Goal: Task Accomplishment & Management: Manage account settings

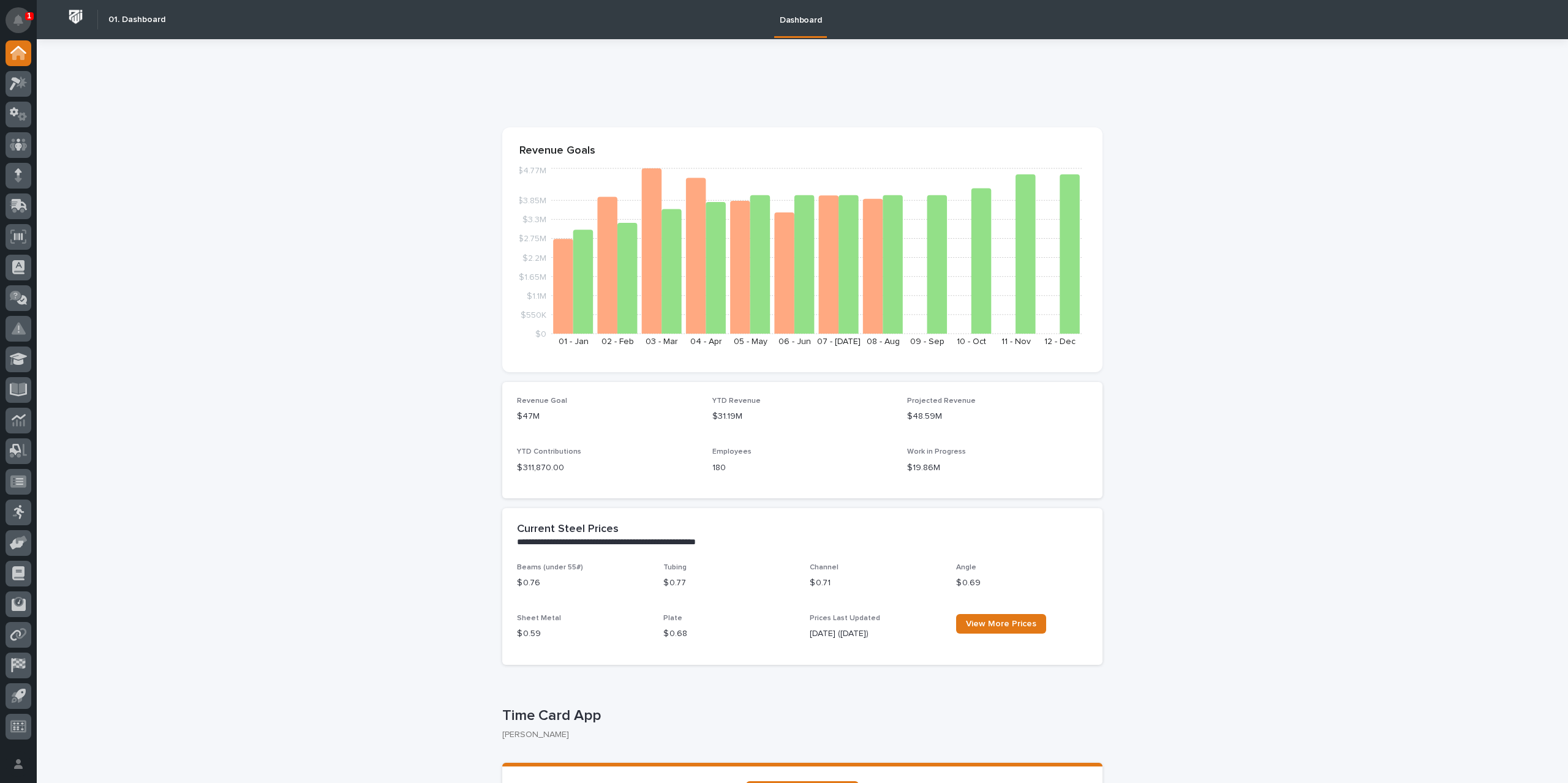
click at [9, 21] on button "Notifications" at bounding box center [19, 20] width 26 height 26
click at [21, 86] on icon at bounding box center [22, 82] width 10 height 12
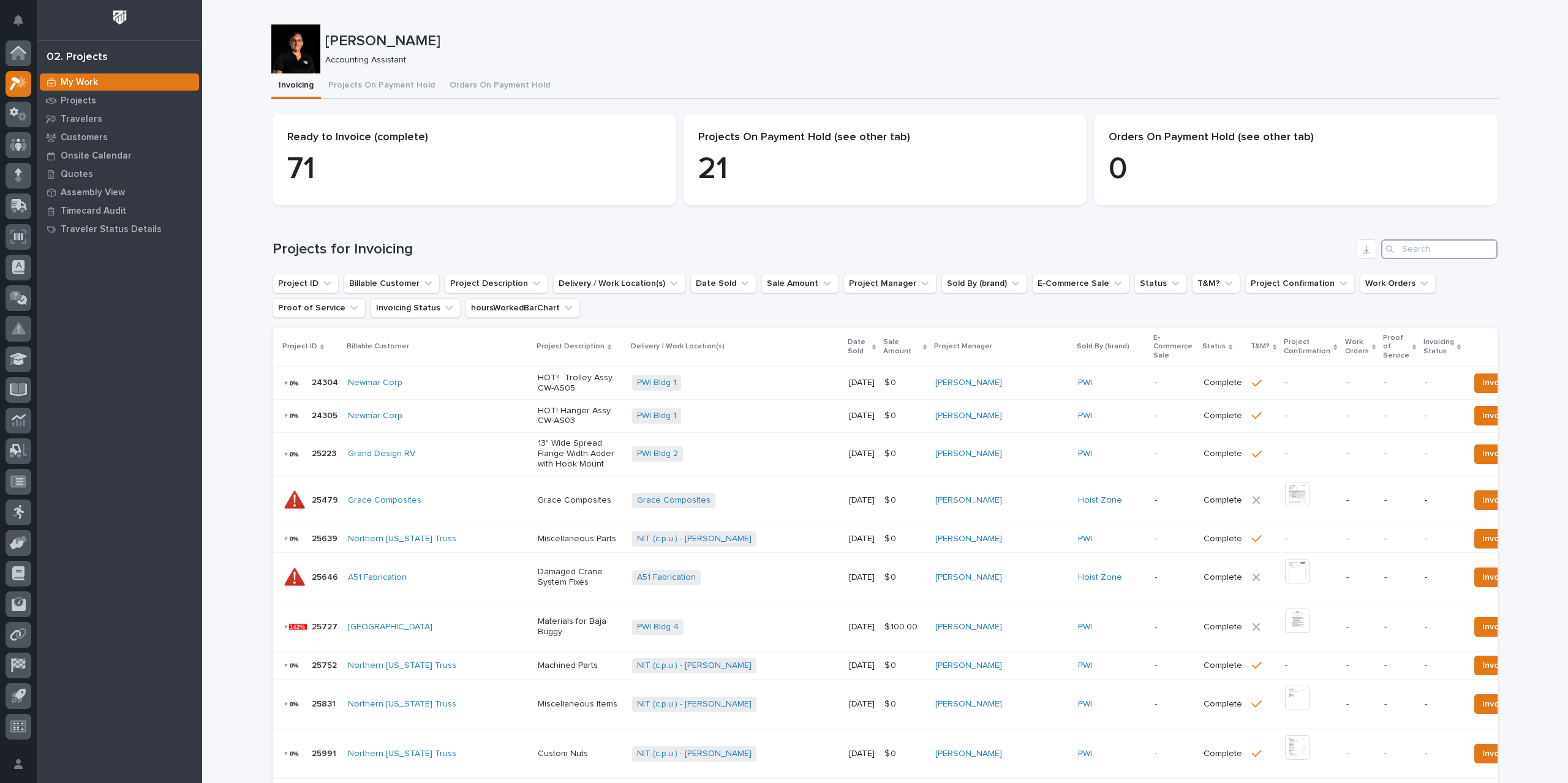
drag, startPoint x: 1410, startPoint y: 243, endPoint x: 1411, endPoint y: 249, distance: 6.1
click at [1410, 246] on input "Search" at bounding box center [1440, 249] width 117 height 19
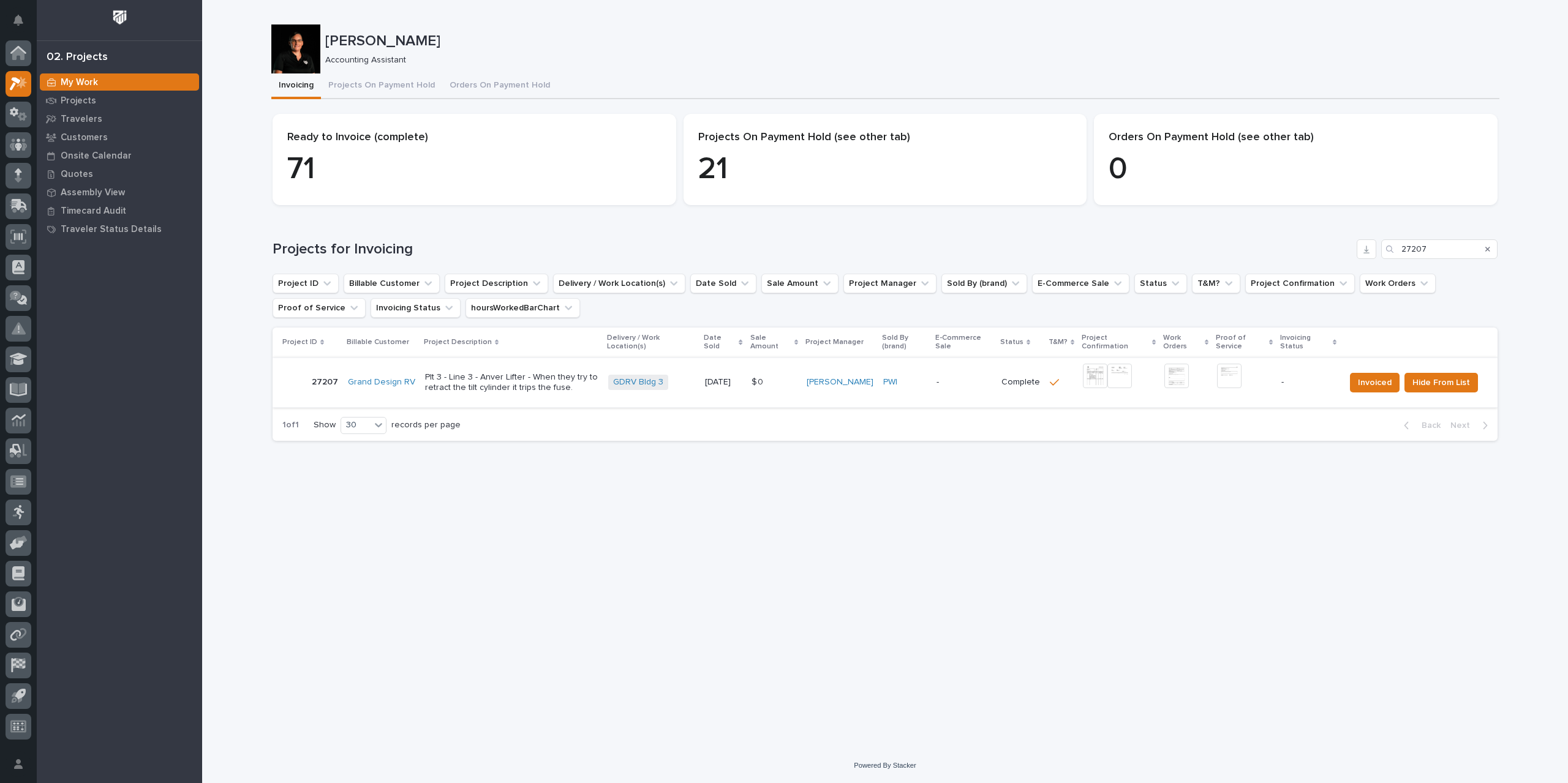
click at [1097, 375] on img at bounding box center [1095, 376] width 24 height 24
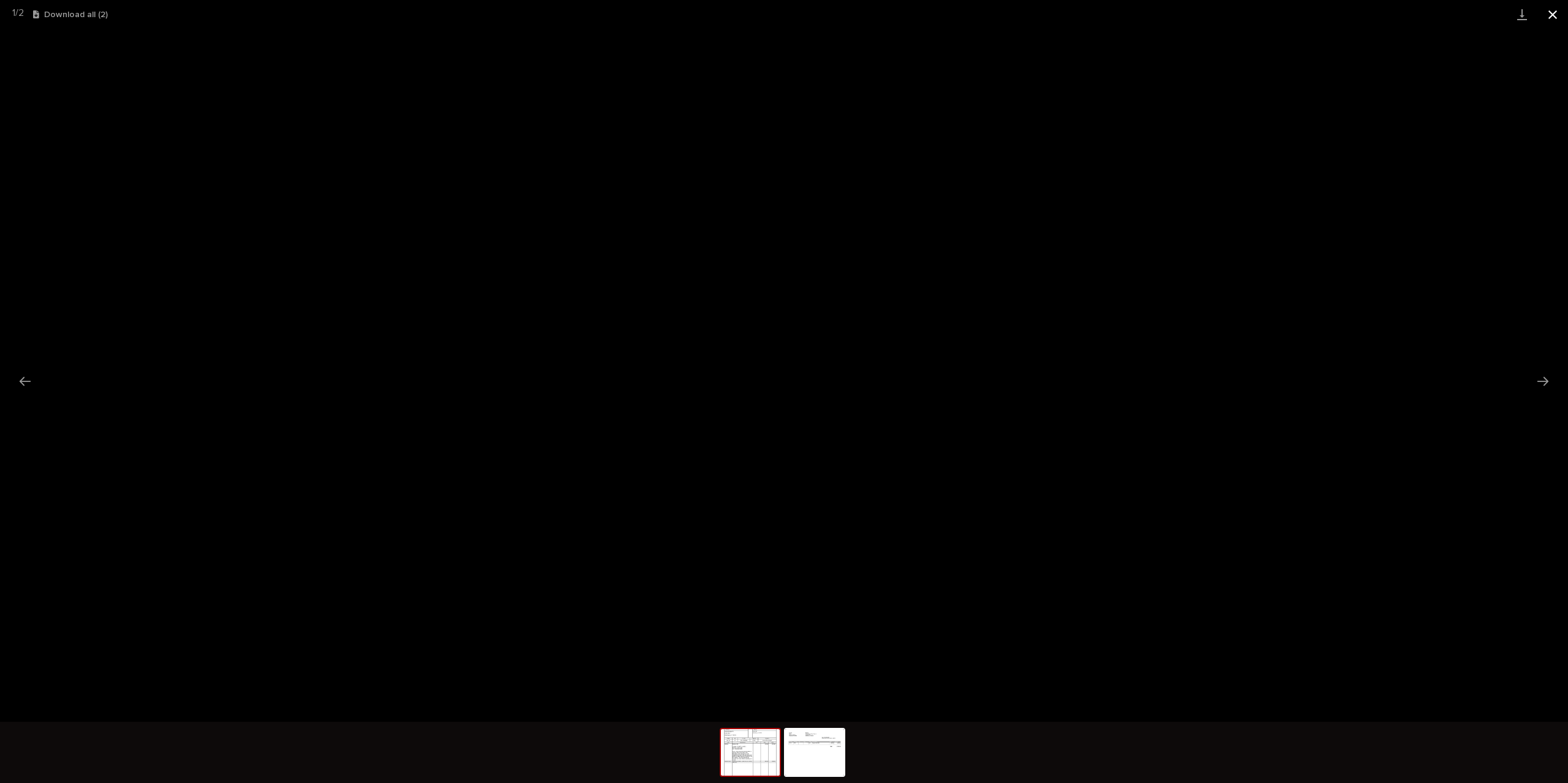
click at [1552, 15] on button "Close gallery" at bounding box center [1553, 14] width 31 height 29
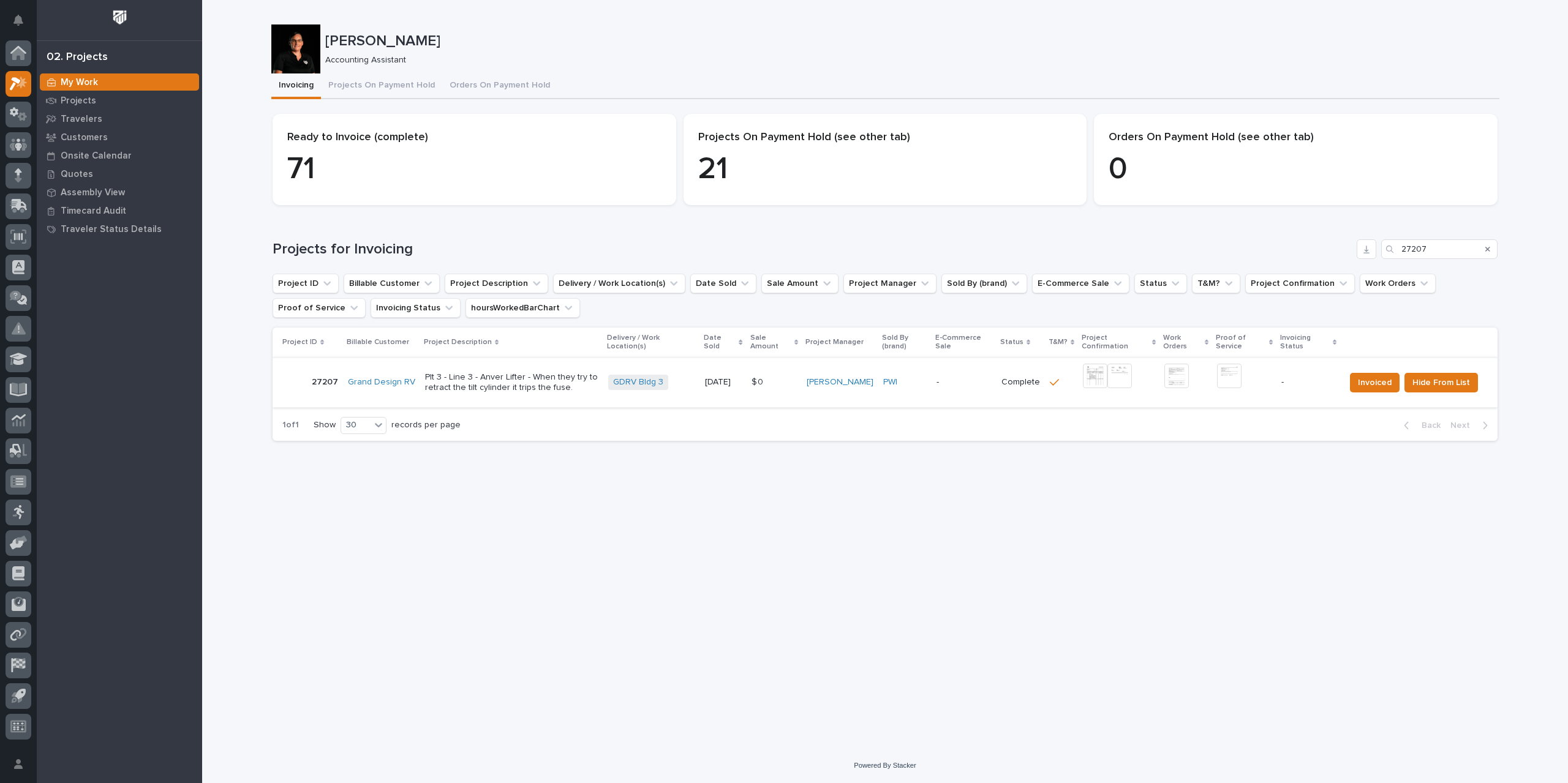
click at [1231, 384] on img at bounding box center [1229, 376] width 24 height 24
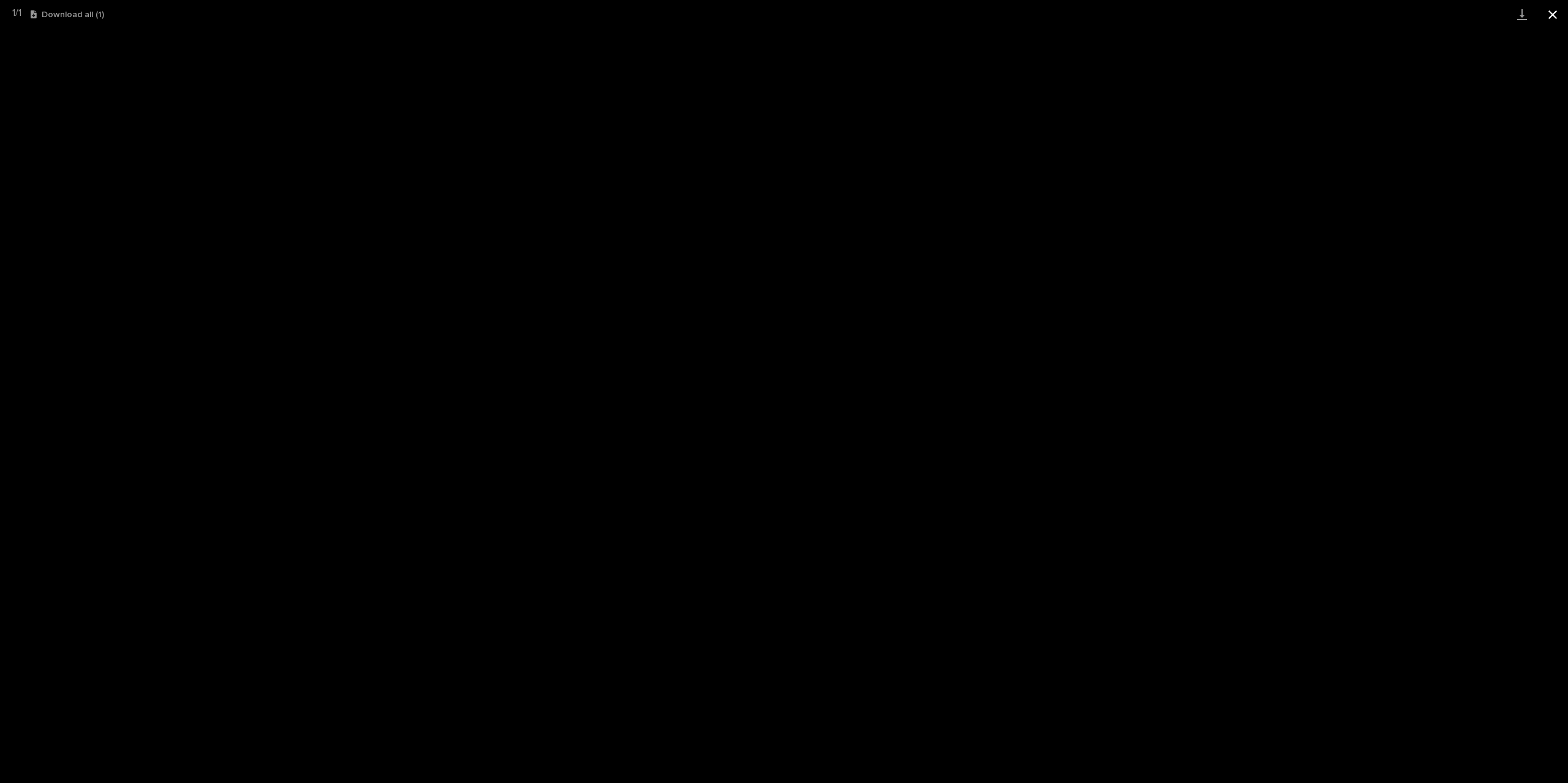
drag, startPoint x: 1561, startPoint y: 17, endPoint x: 1544, endPoint y: 24, distance: 18.4
click at [1561, 17] on button "Close gallery" at bounding box center [1553, 14] width 31 height 29
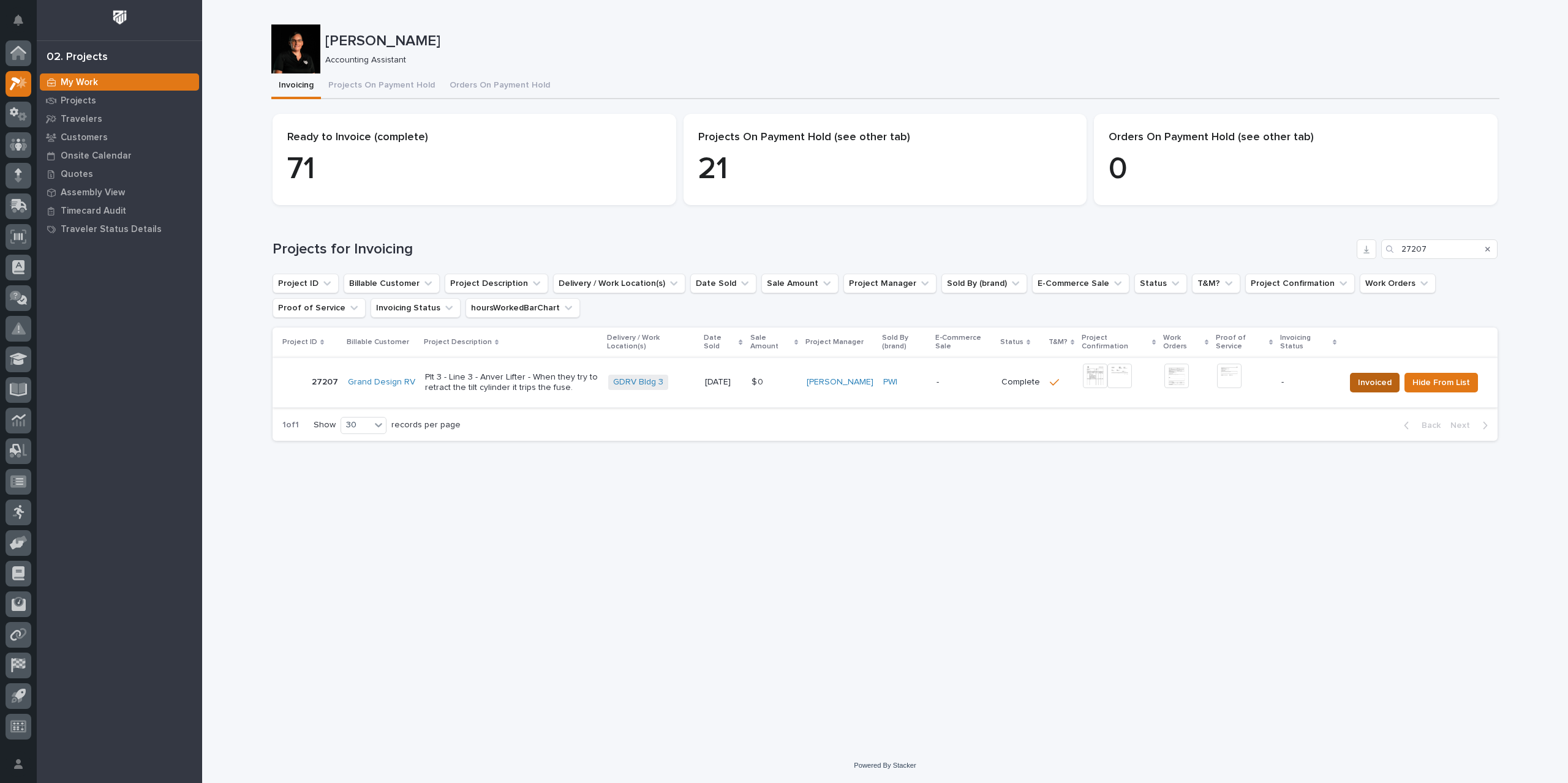
click at [1386, 386] on span "Invoiced" at bounding box center [1375, 383] width 34 height 14
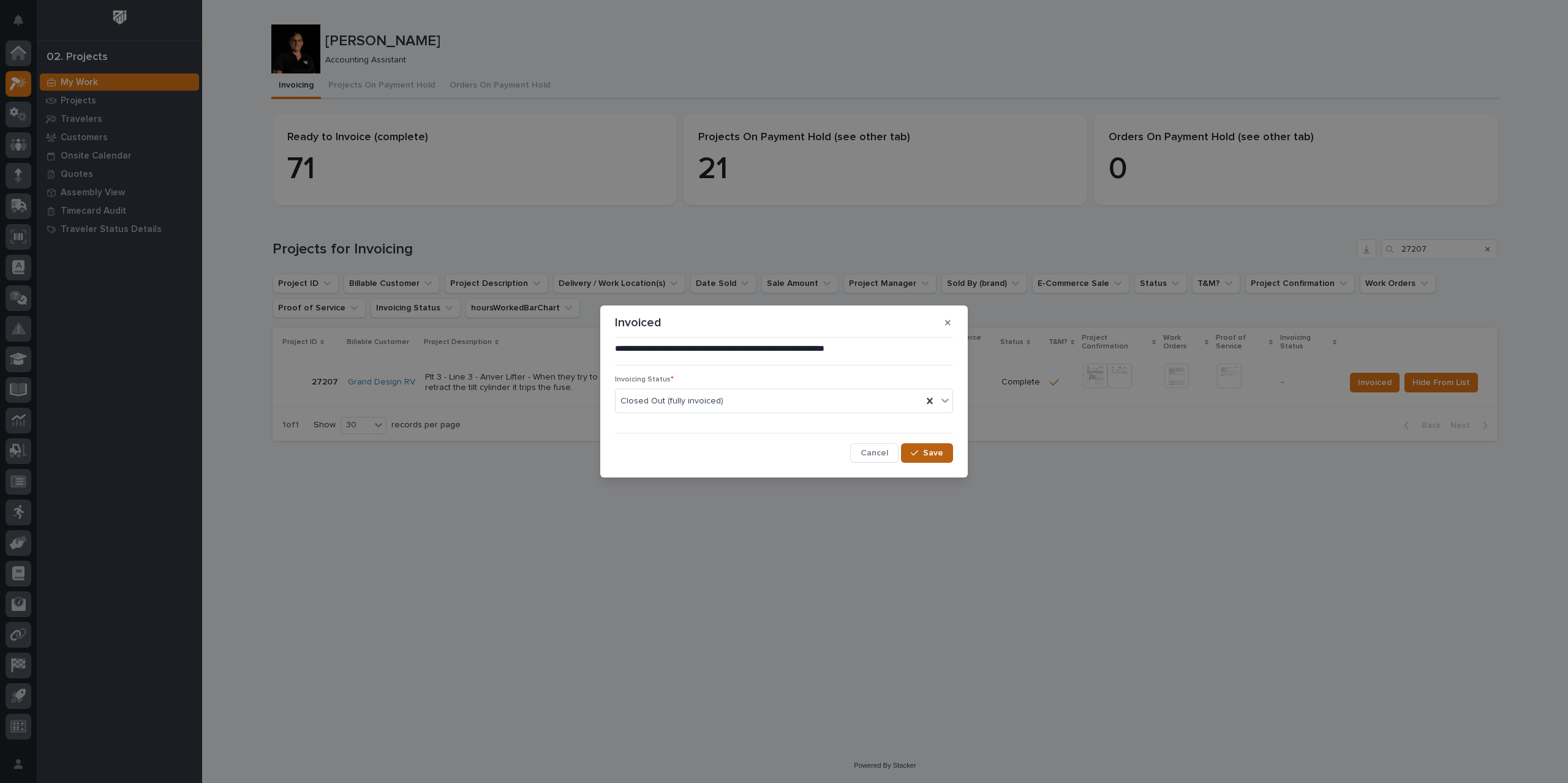
click at [936, 447] on button "Save" at bounding box center [927, 453] width 52 height 19
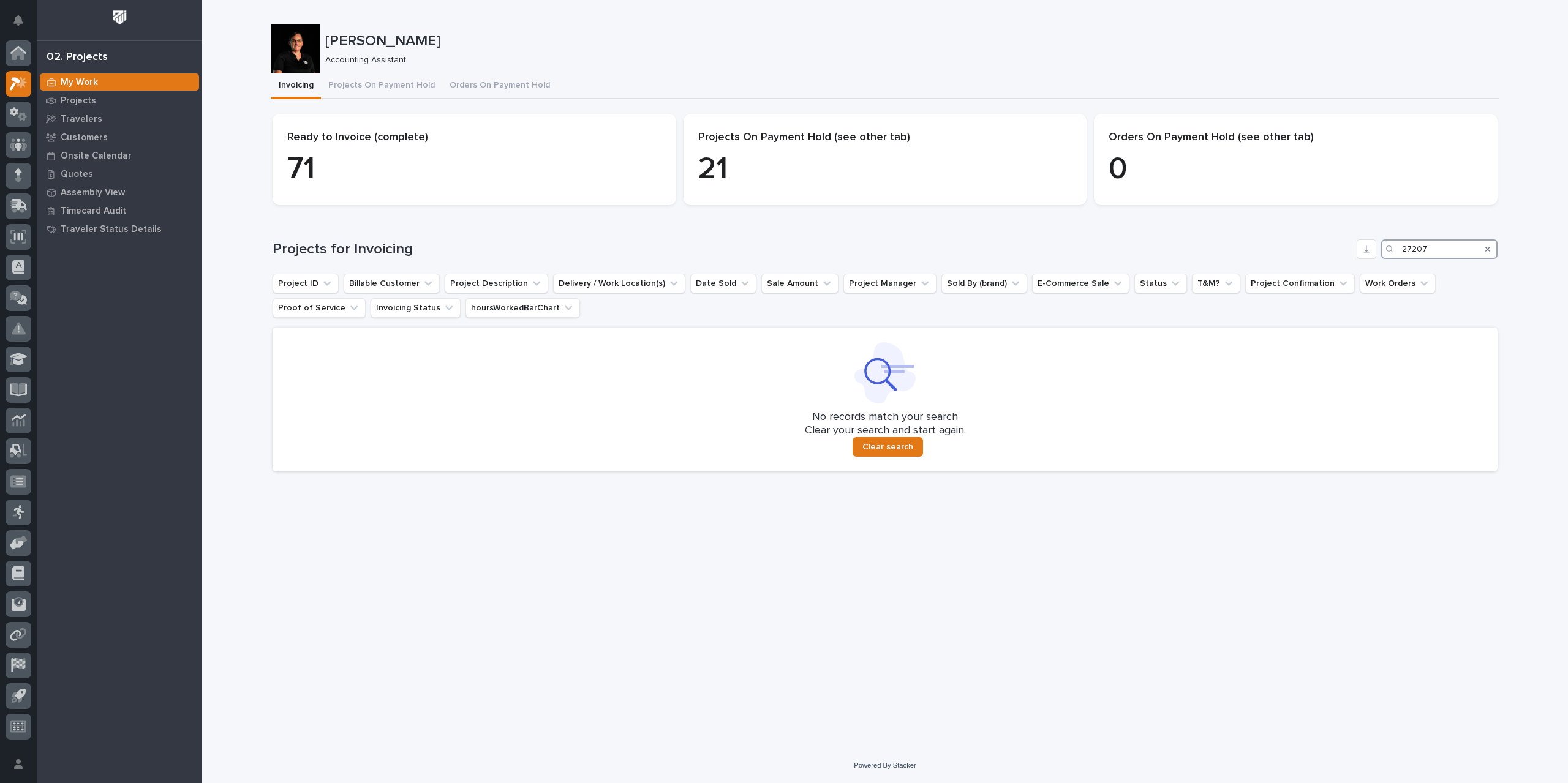
drag, startPoint x: 1431, startPoint y: 249, endPoint x: 1341, endPoint y: 257, distance: 90.4
click at [1341, 257] on div "Projects for Invoicing 27207" at bounding box center [885, 249] width 1225 height 19
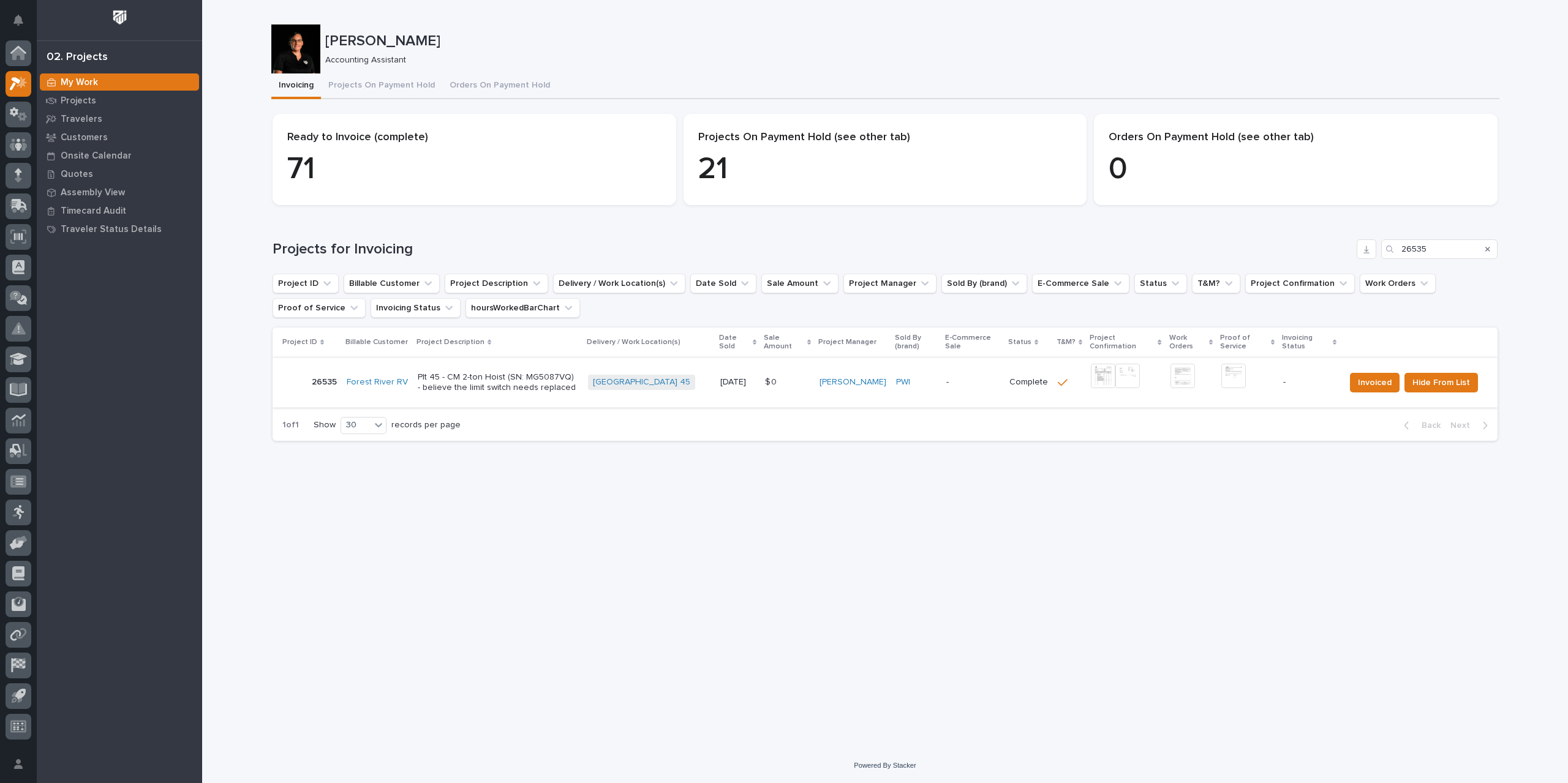
click at [1099, 377] on img at bounding box center [1103, 376] width 24 height 24
click at [1106, 376] on img at bounding box center [1103, 376] width 24 height 24
click at [1239, 378] on img at bounding box center [1234, 376] width 24 height 24
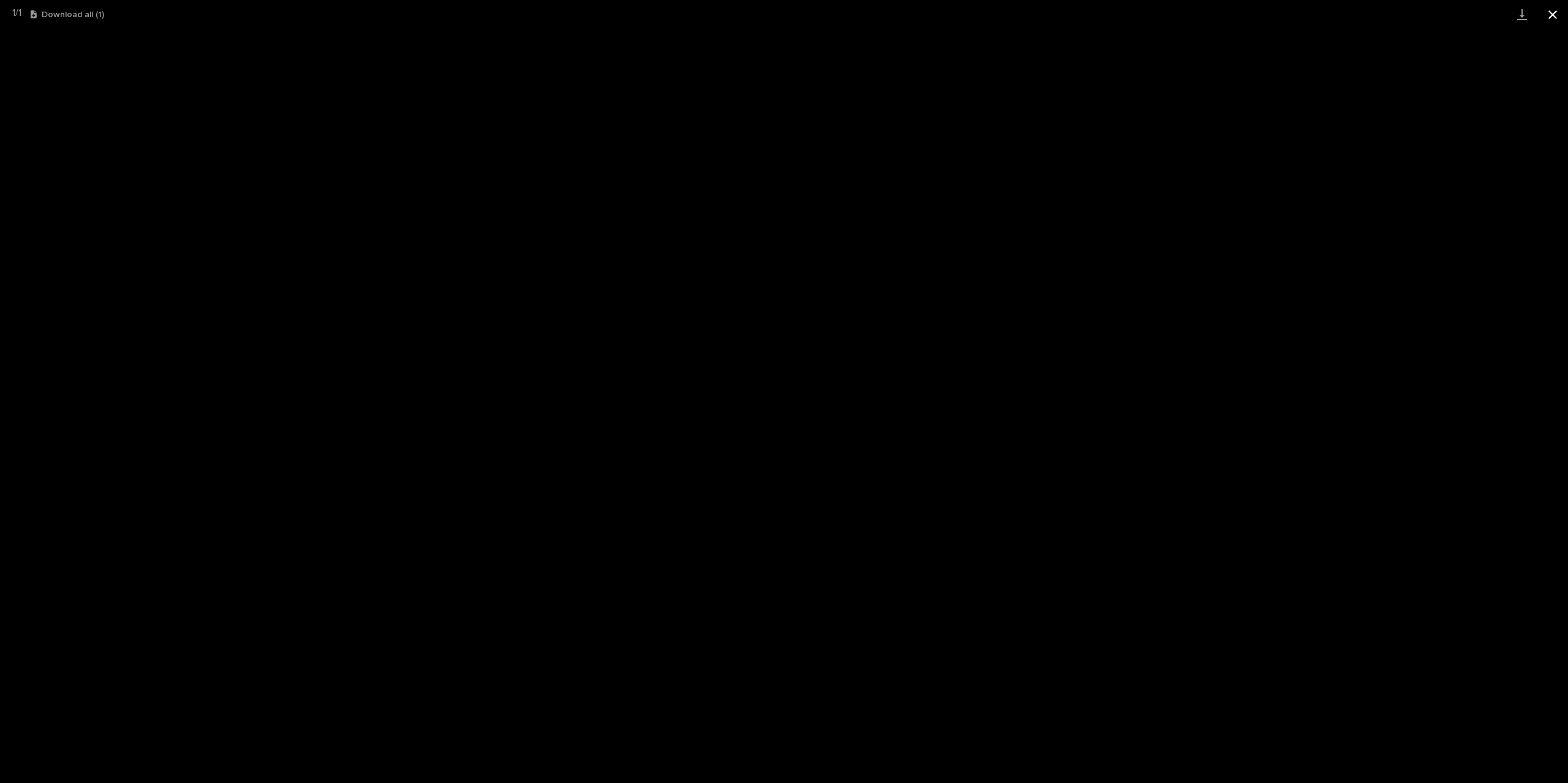
click at [1551, 21] on button "Close gallery" at bounding box center [1553, 14] width 31 height 29
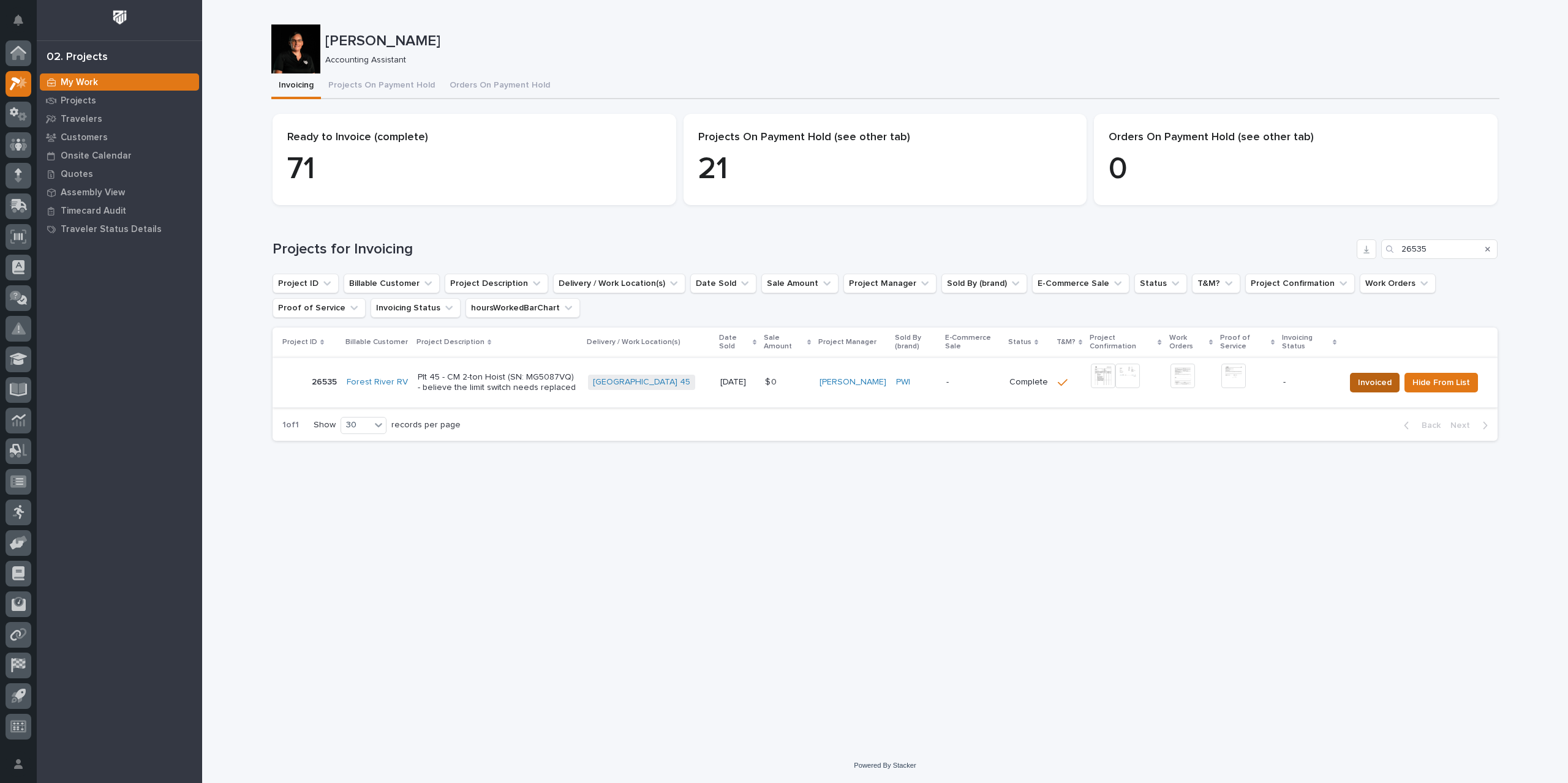
click at [1373, 388] on span "Invoiced" at bounding box center [1375, 383] width 34 height 14
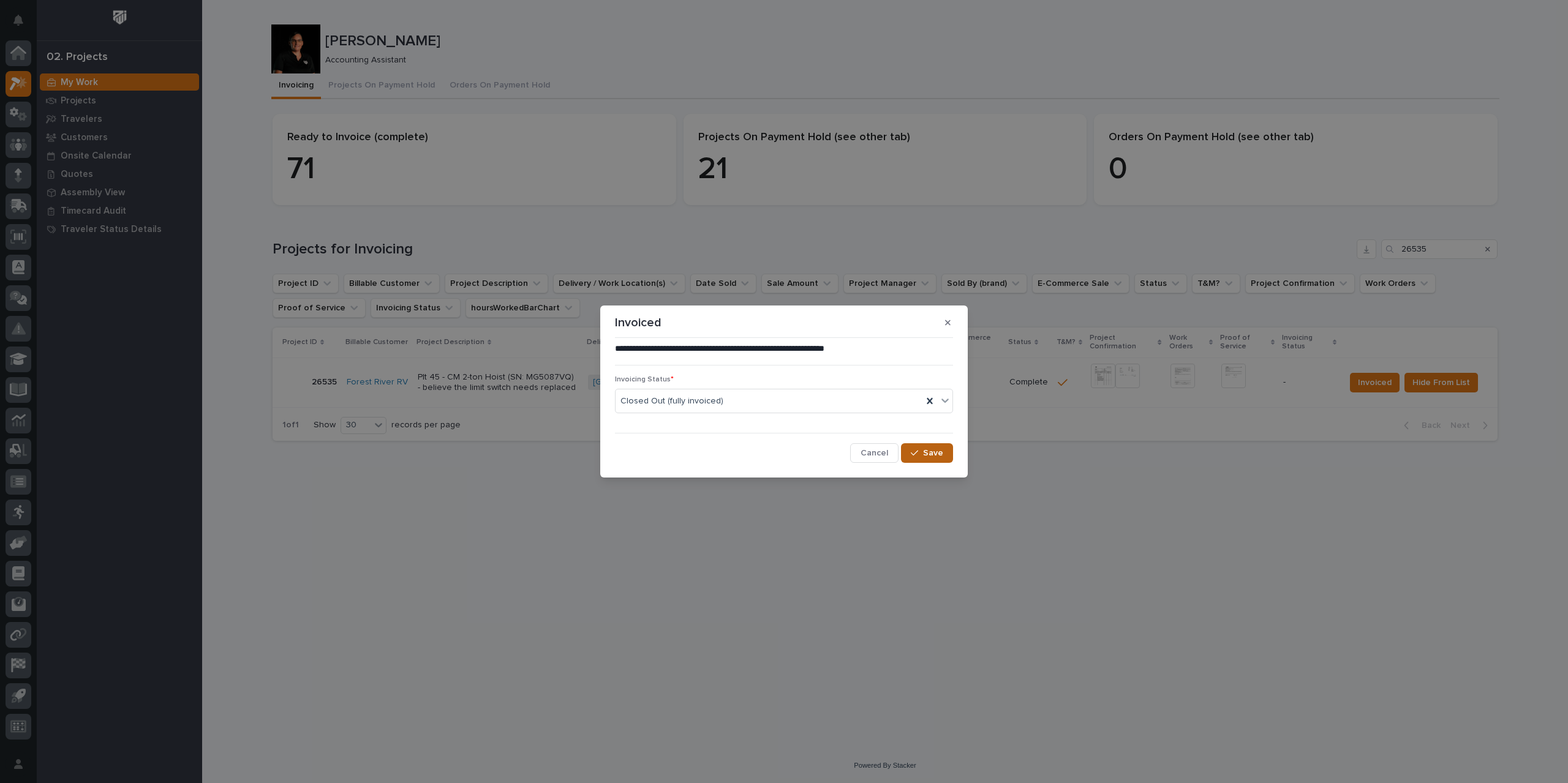
click at [922, 452] on div "button" at bounding box center [916, 453] width 12 height 9
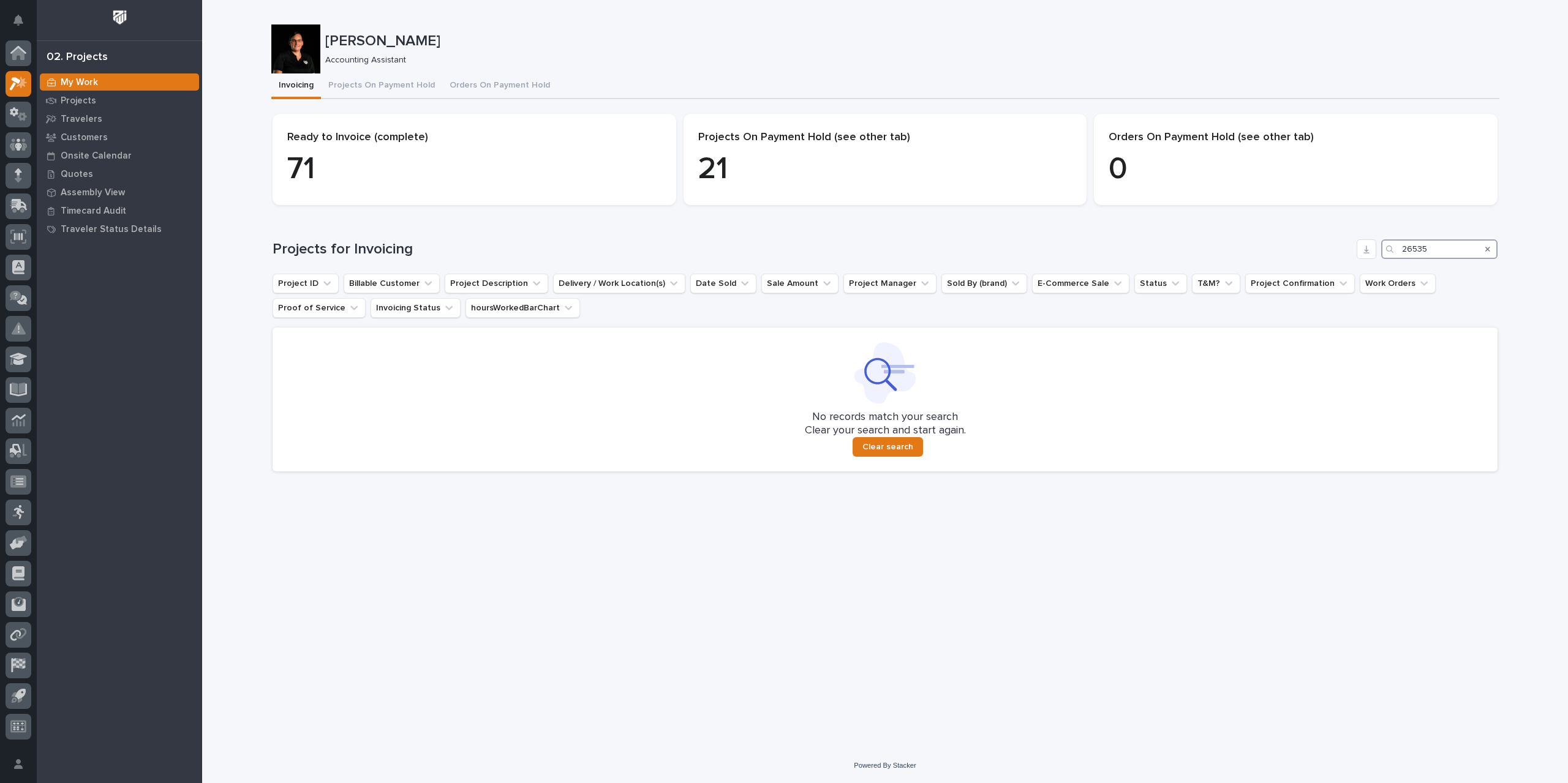
drag, startPoint x: 1445, startPoint y: 252, endPoint x: 1361, endPoint y: 262, distance: 84.6
click at [1361, 262] on div "Projects for Invoicing 26535 Project ID Billable Customer Project Description D…" at bounding box center [885, 355] width 1225 height 232
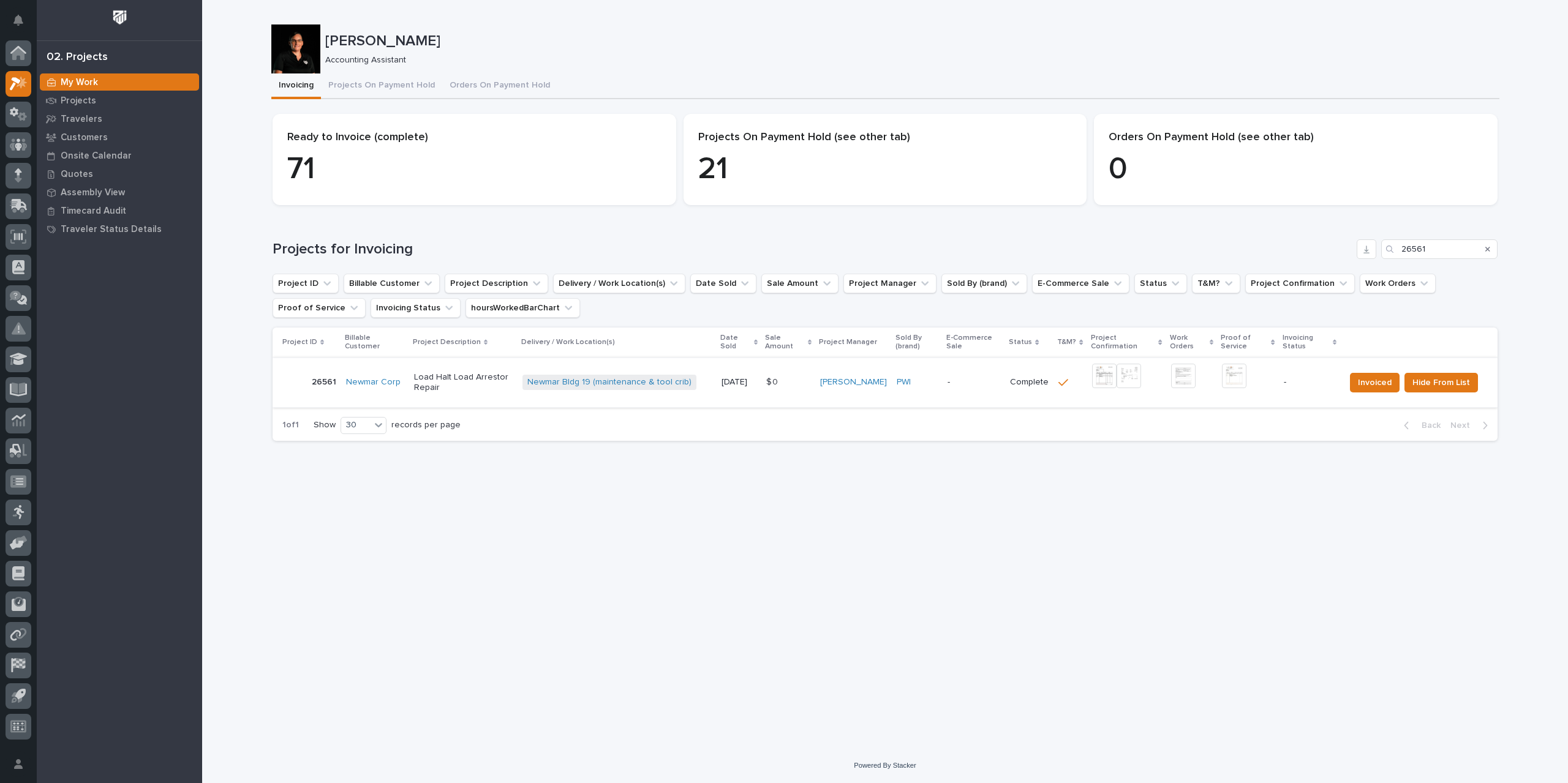
click at [1101, 382] on img at bounding box center [1105, 376] width 24 height 24
click at [1093, 375] on img at bounding box center [1105, 376] width 24 height 24
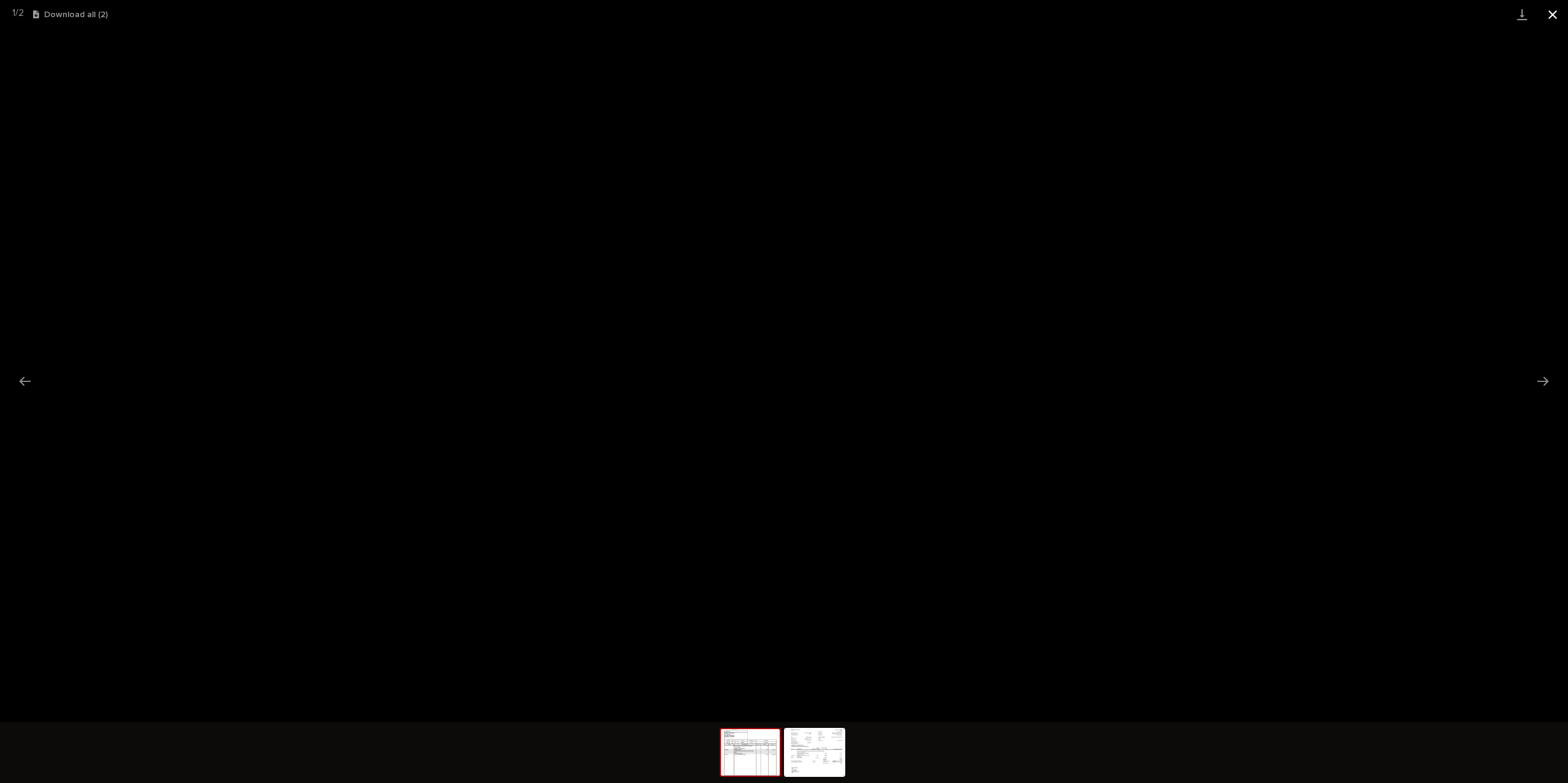
click at [1559, 17] on button "Close gallery" at bounding box center [1553, 14] width 31 height 29
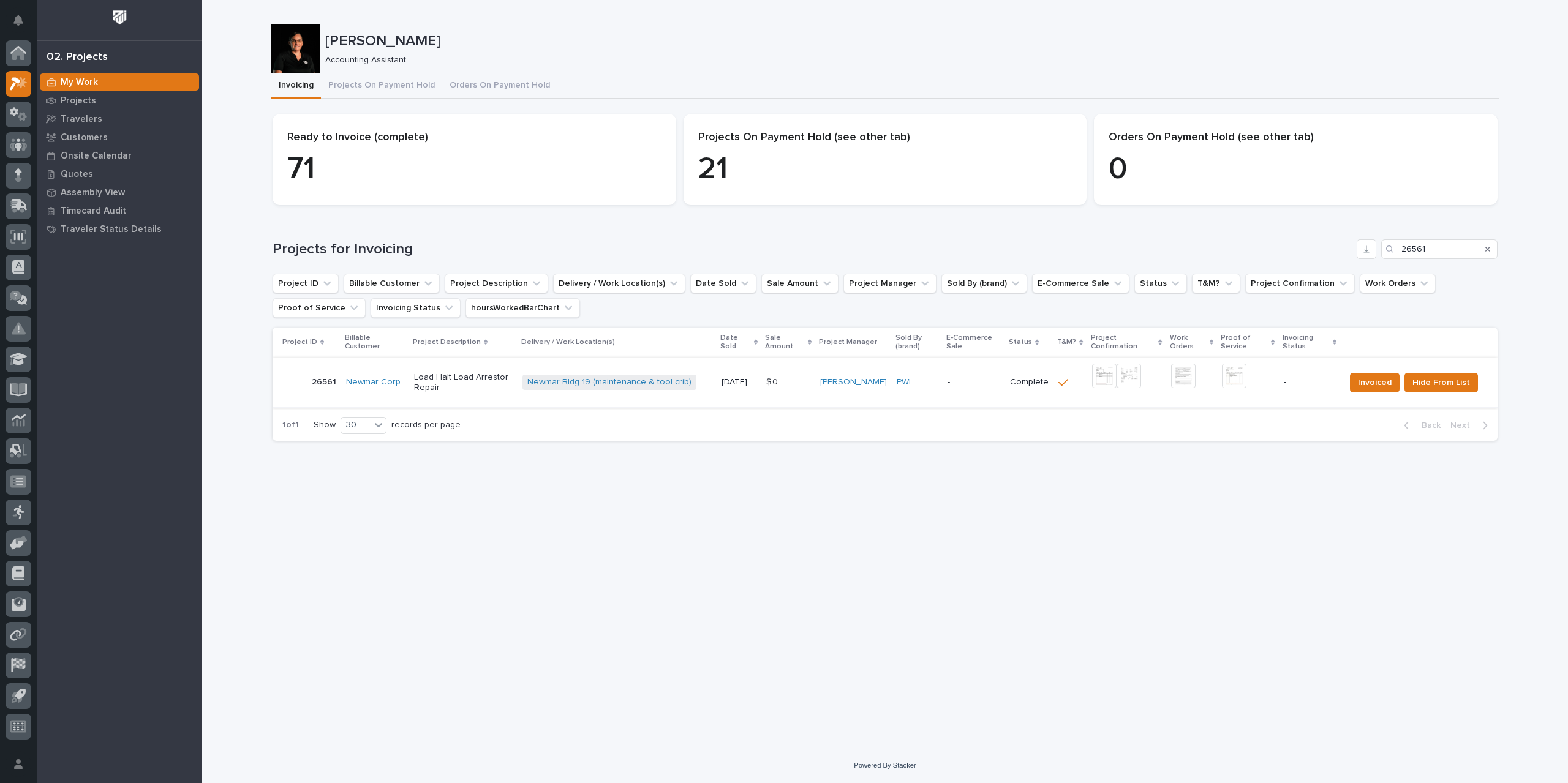
click at [1237, 378] on img at bounding box center [1234, 376] width 24 height 24
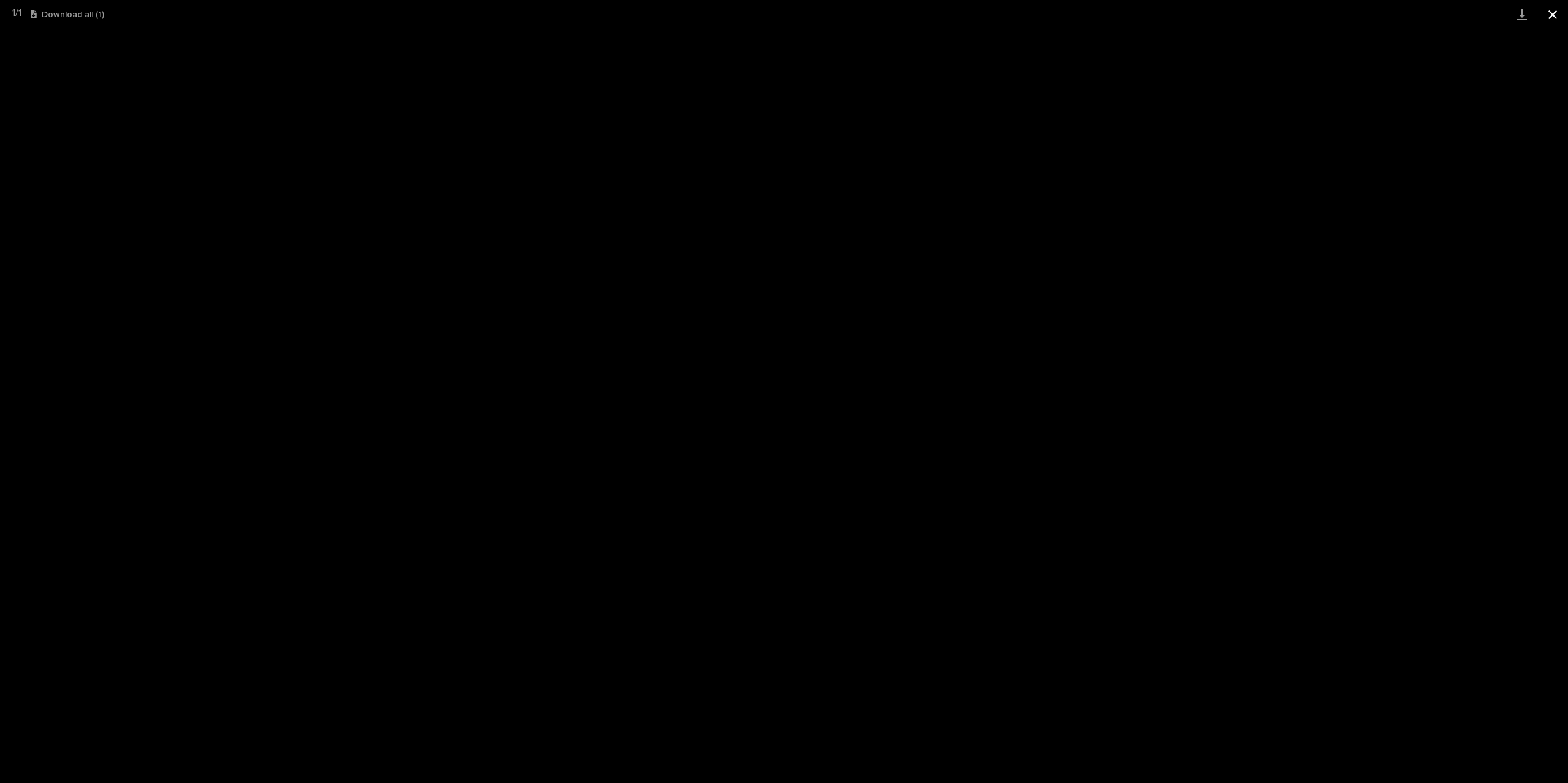
click at [1559, 9] on button "Close gallery" at bounding box center [1553, 14] width 31 height 29
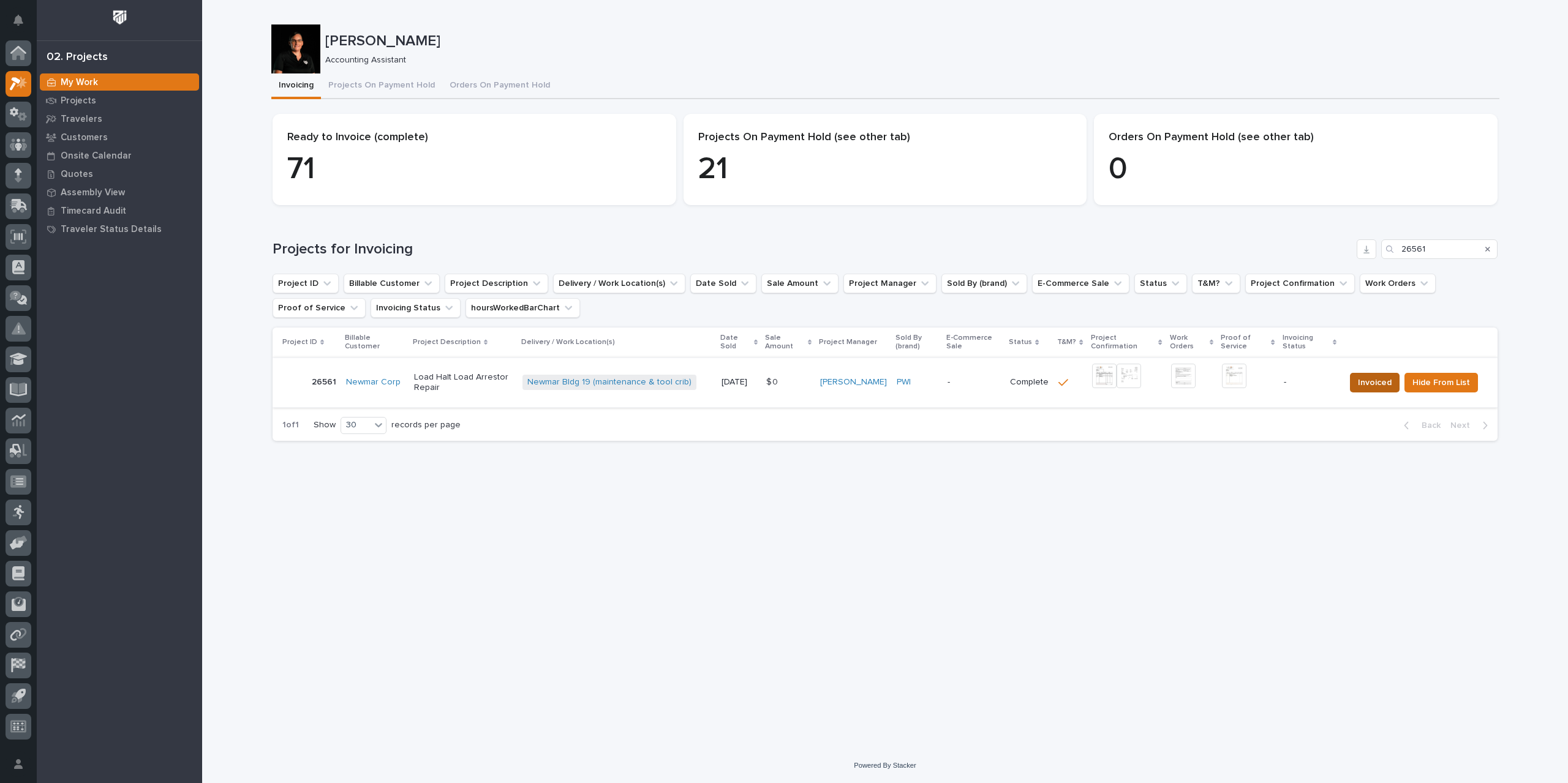
click at [1382, 386] on span "Invoiced" at bounding box center [1375, 383] width 34 height 14
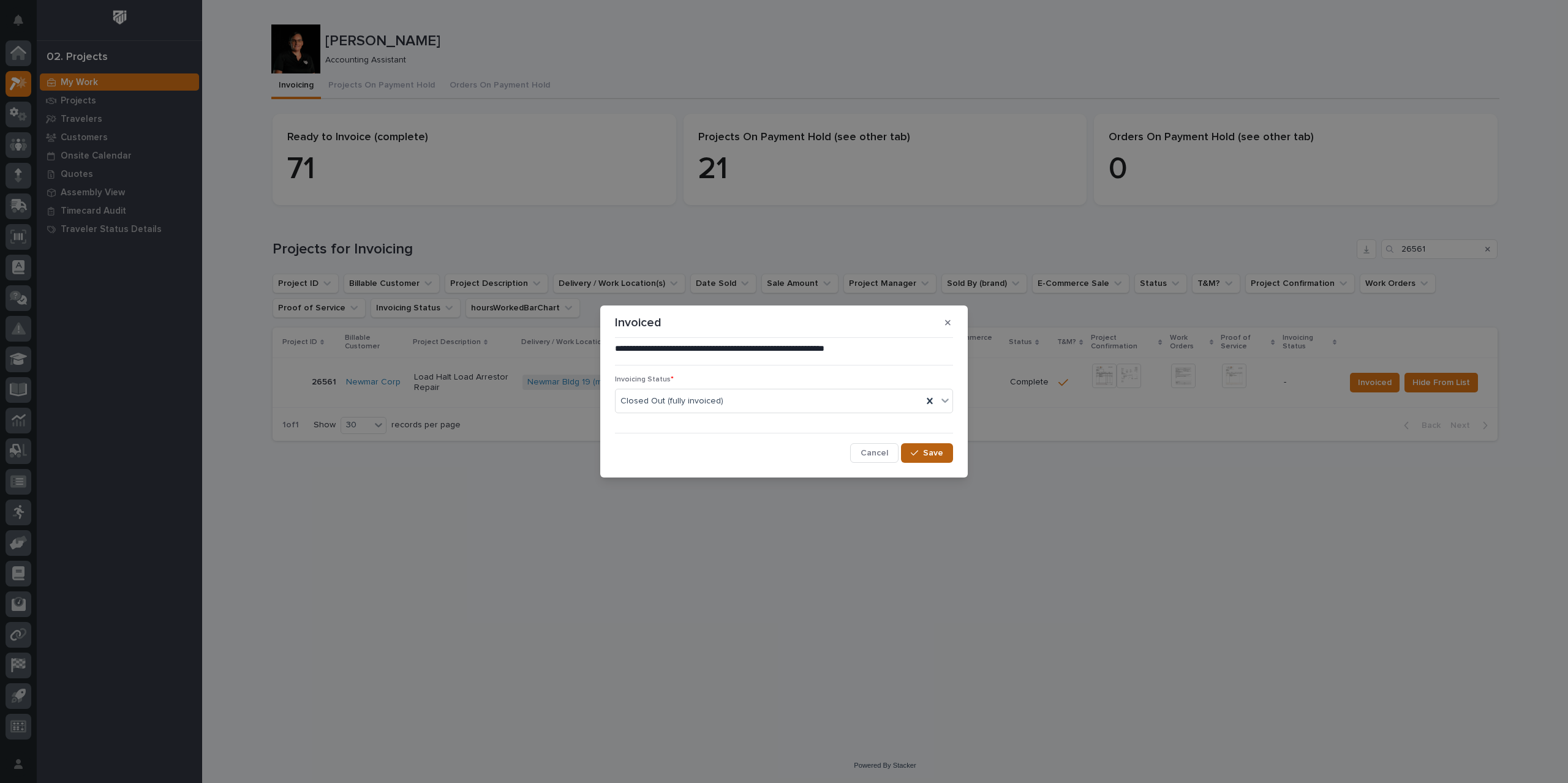
click at [926, 450] on span "Save" at bounding box center [934, 453] width 20 height 11
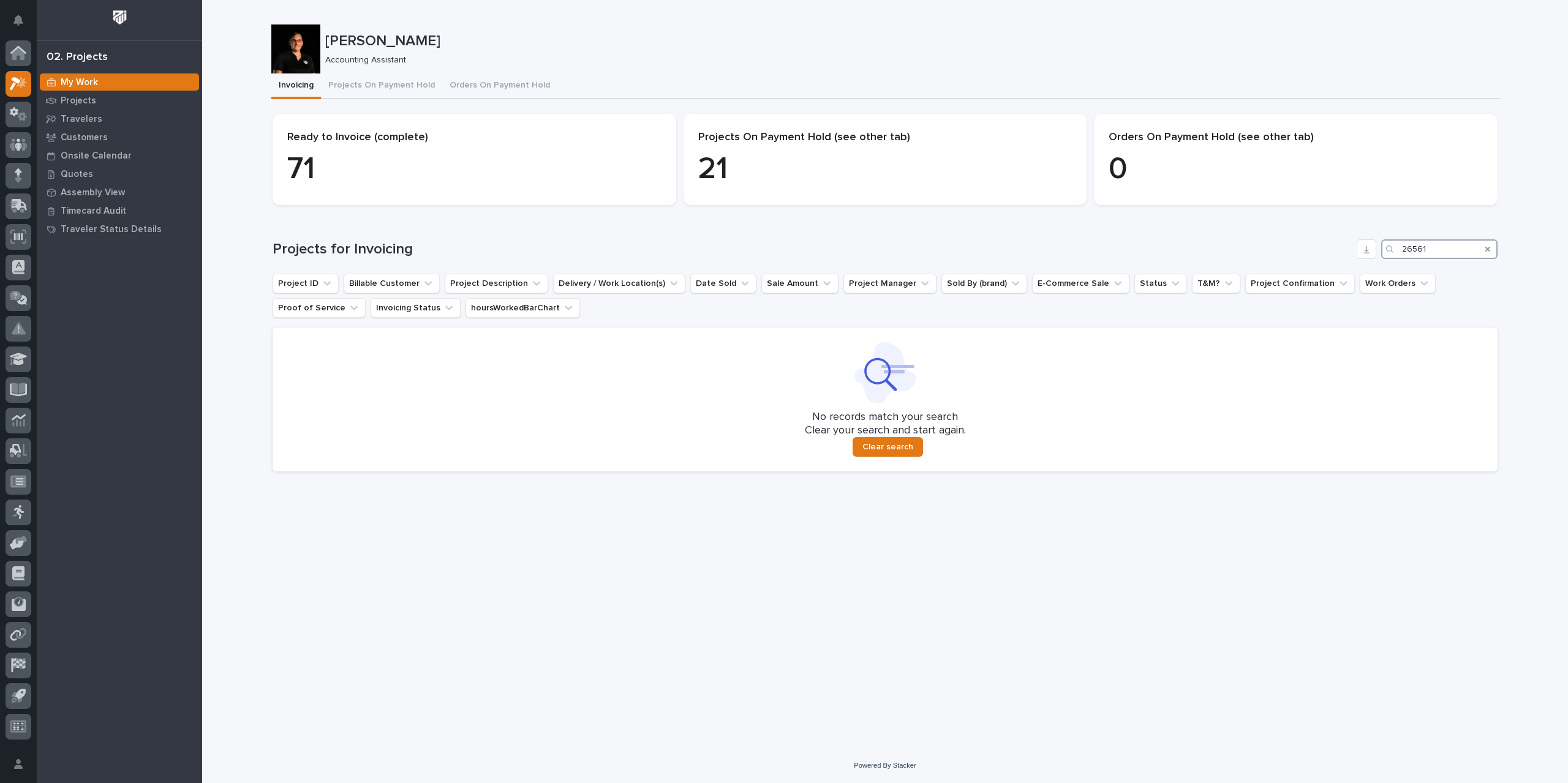
drag, startPoint x: 1437, startPoint y: 252, endPoint x: 1285, endPoint y: 267, distance: 152.7
click at [1285, 267] on div "Projects for Invoicing 26561 Project ID Billable Customer Project Description D…" at bounding box center [885, 355] width 1225 height 232
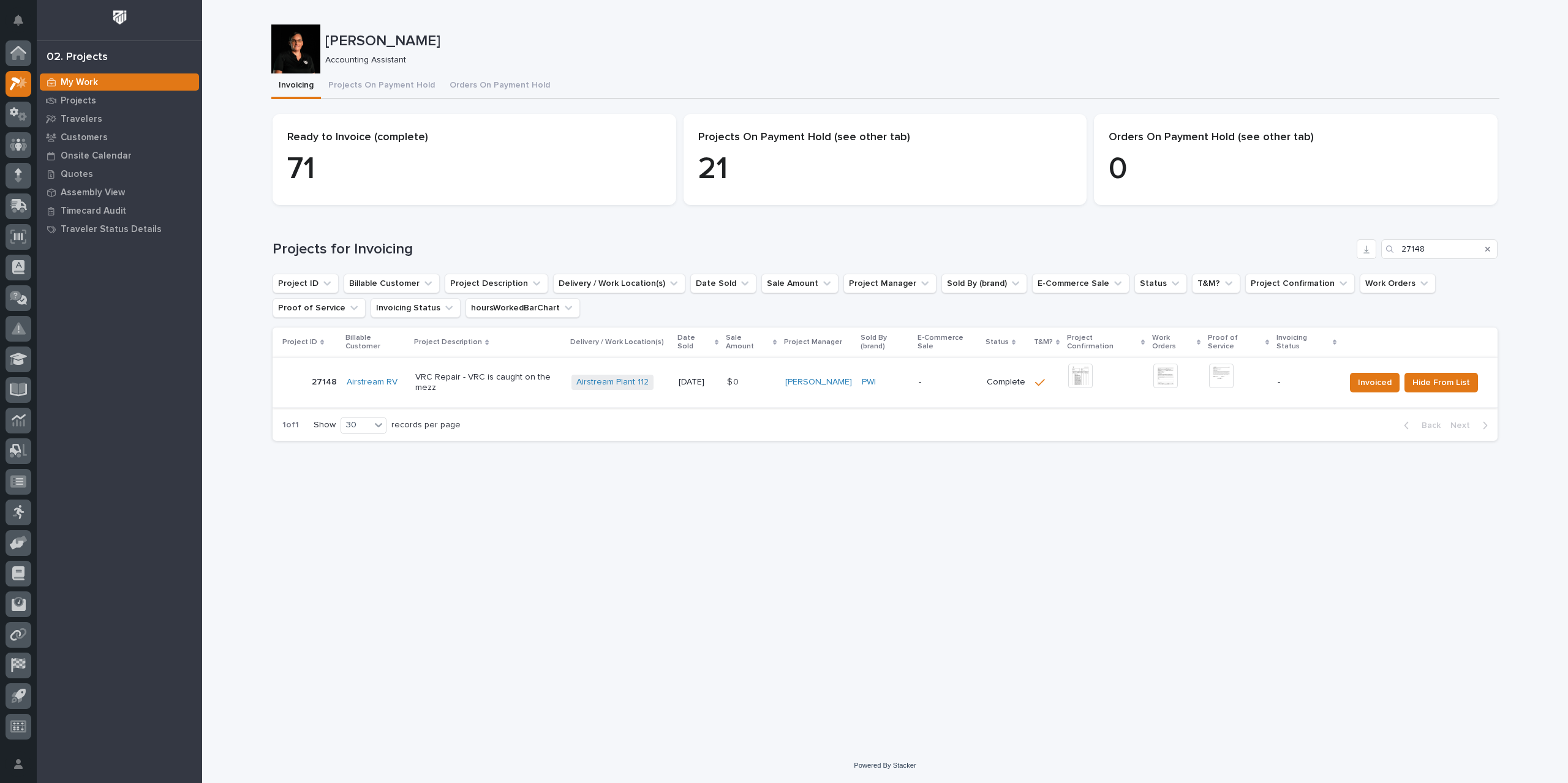
click at [1088, 368] on img at bounding box center [1080, 376] width 24 height 24
click at [1223, 367] on img at bounding box center [1221, 376] width 24 height 24
click at [1221, 371] on img at bounding box center [1221, 376] width 24 height 24
click at [1363, 375] on span "Invoiced" at bounding box center [1375, 383] width 34 height 14
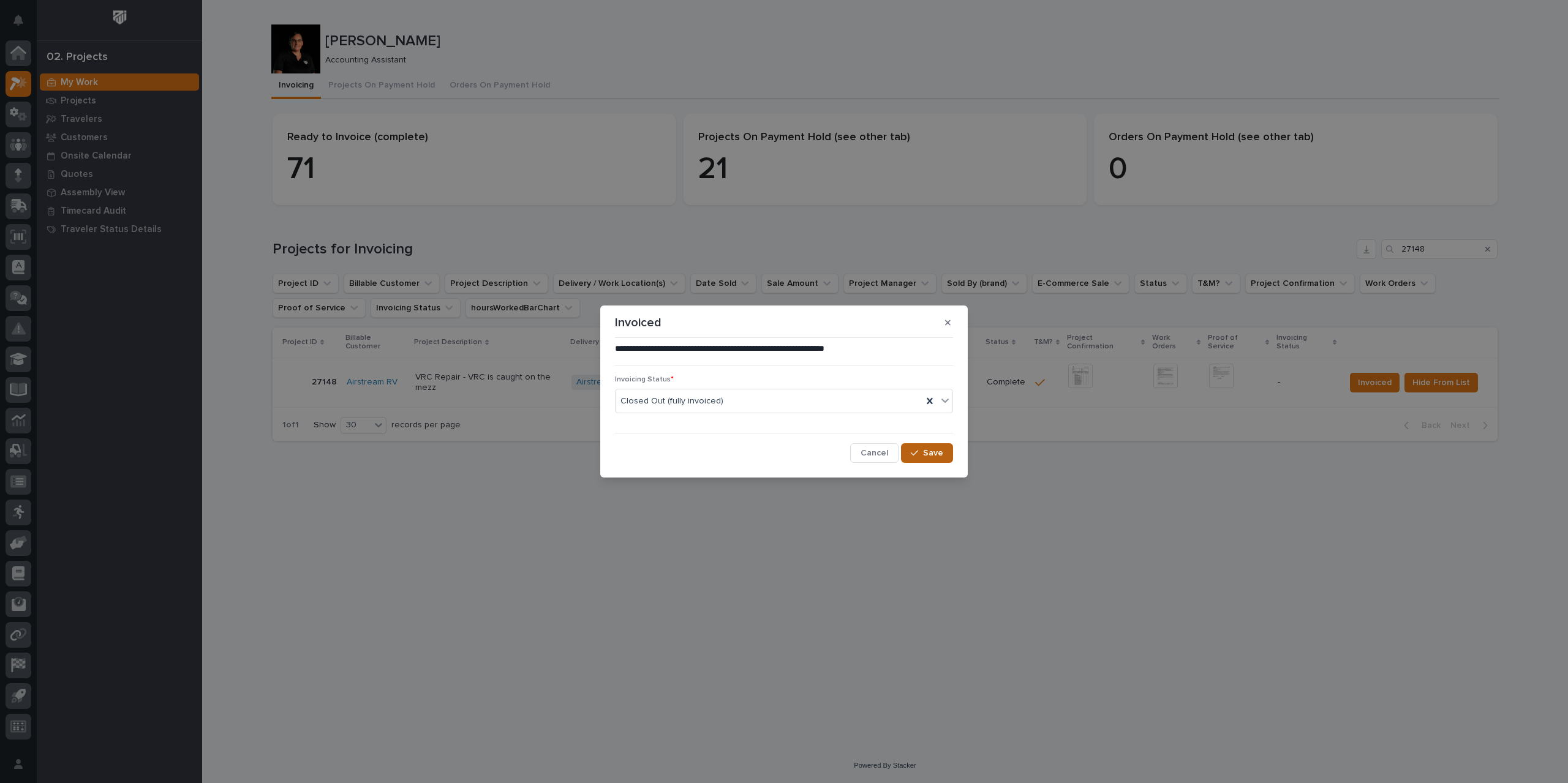
click at [930, 452] on span "Save" at bounding box center [934, 453] width 20 height 11
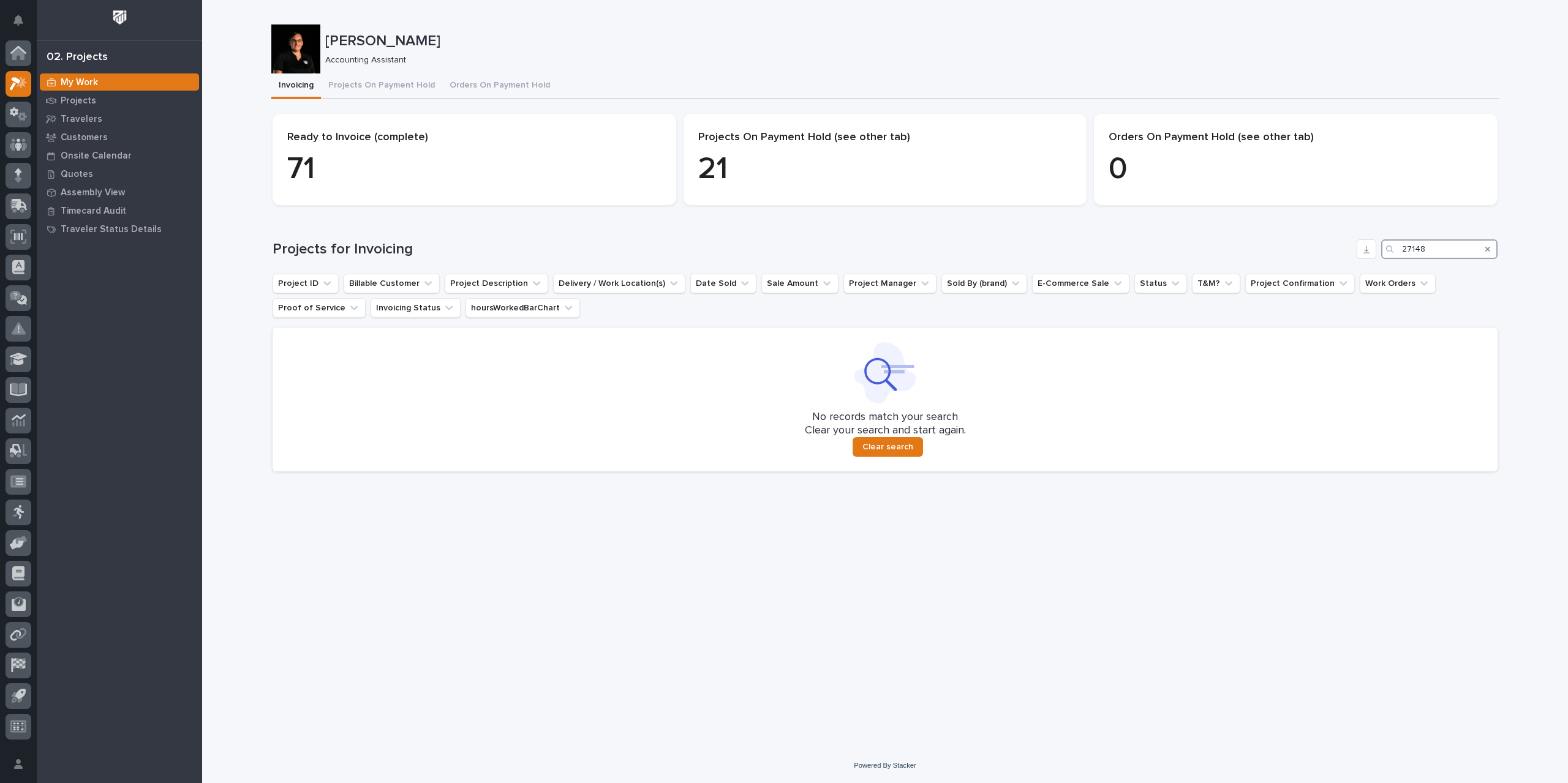
drag, startPoint x: 1433, startPoint y: 250, endPoint x: 1353, endPoint y: 250, distance: 80.0
click at [1353, 250] on div "Projects for Invoicing 27148" at bounding box center [885, 249] width 1225 height 19
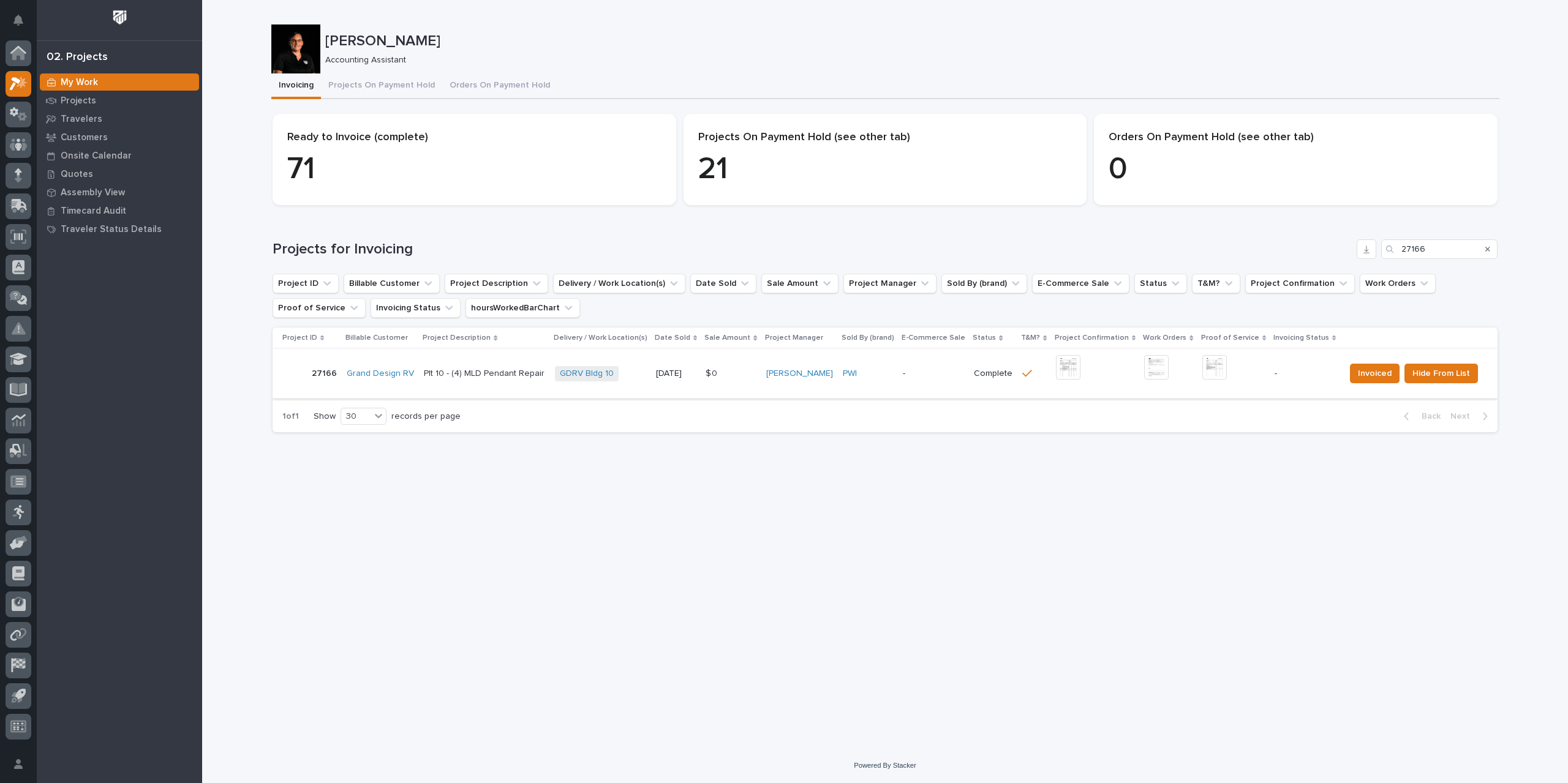
click at [1067, 370] on img at bounding box center [1068, 367] width 24 height 24
click at [1216, 365] on img at bounding box center [1215, 367] width 24 height 24
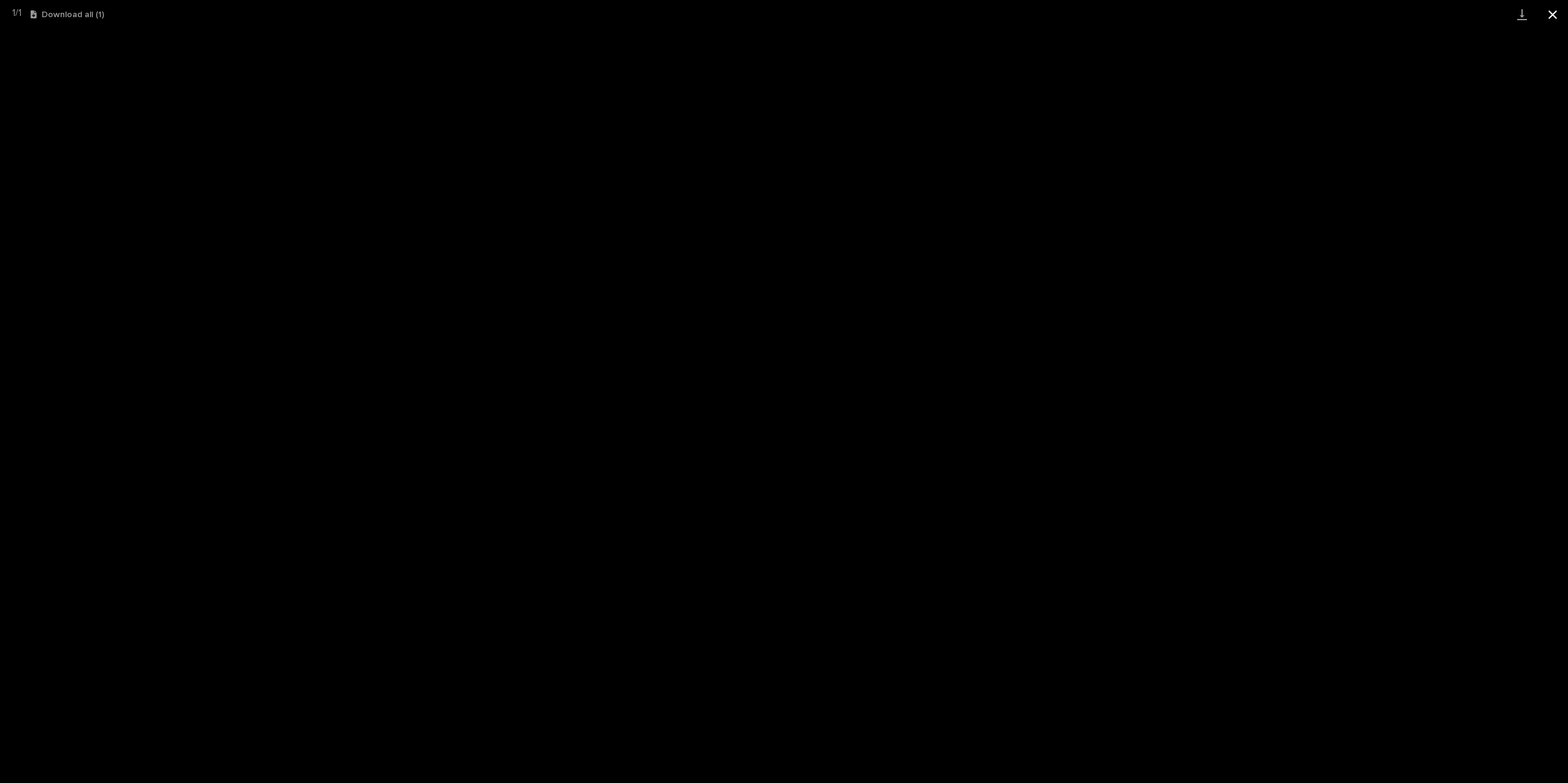
click at [1552, 10] on button "Close gallery" at bounding box center [1553, 14] width 31 height 29
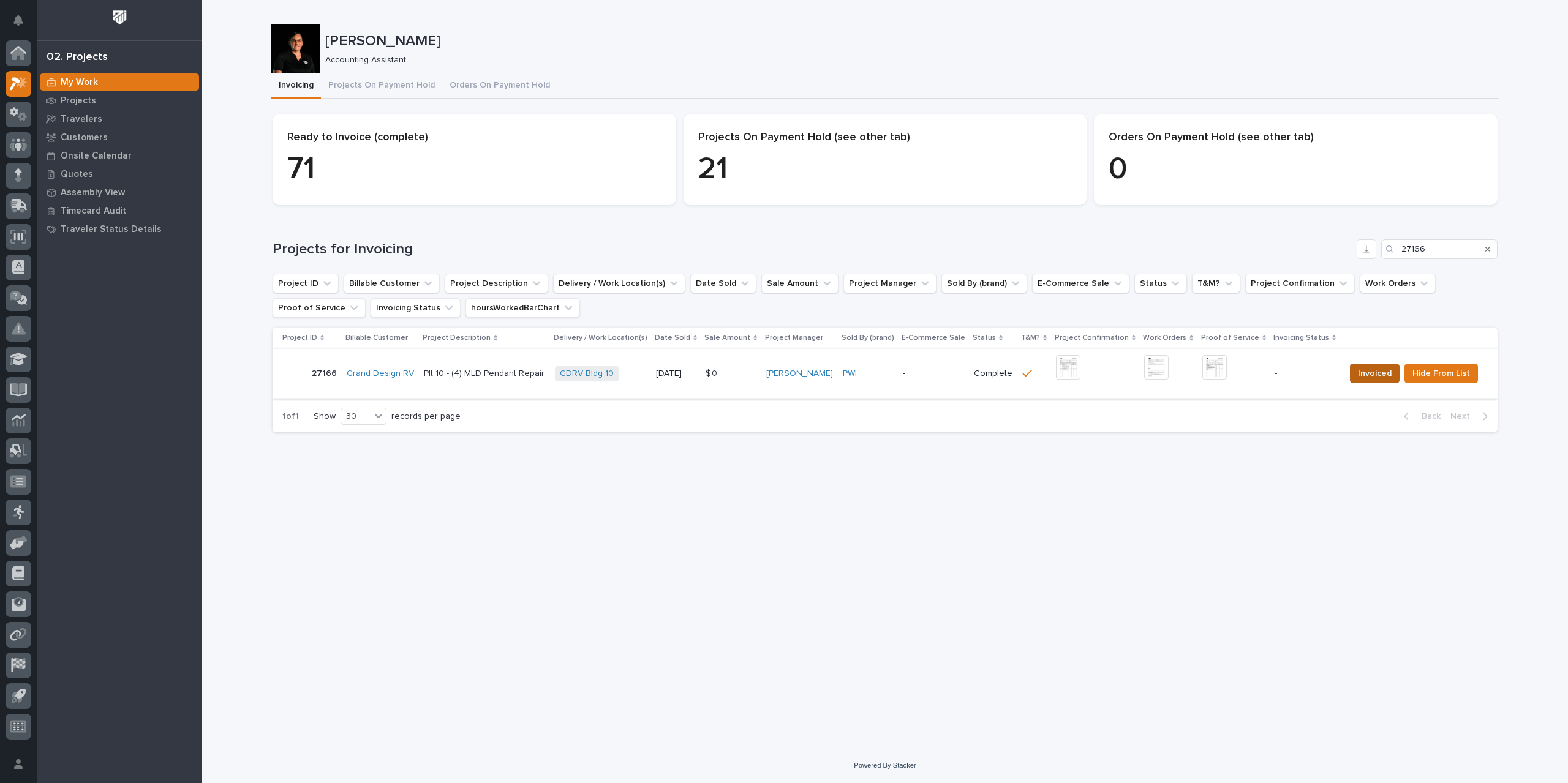
click at [1382, 377] on span "Invoiced" at bounding box center [1375, 373] width 34 height 14
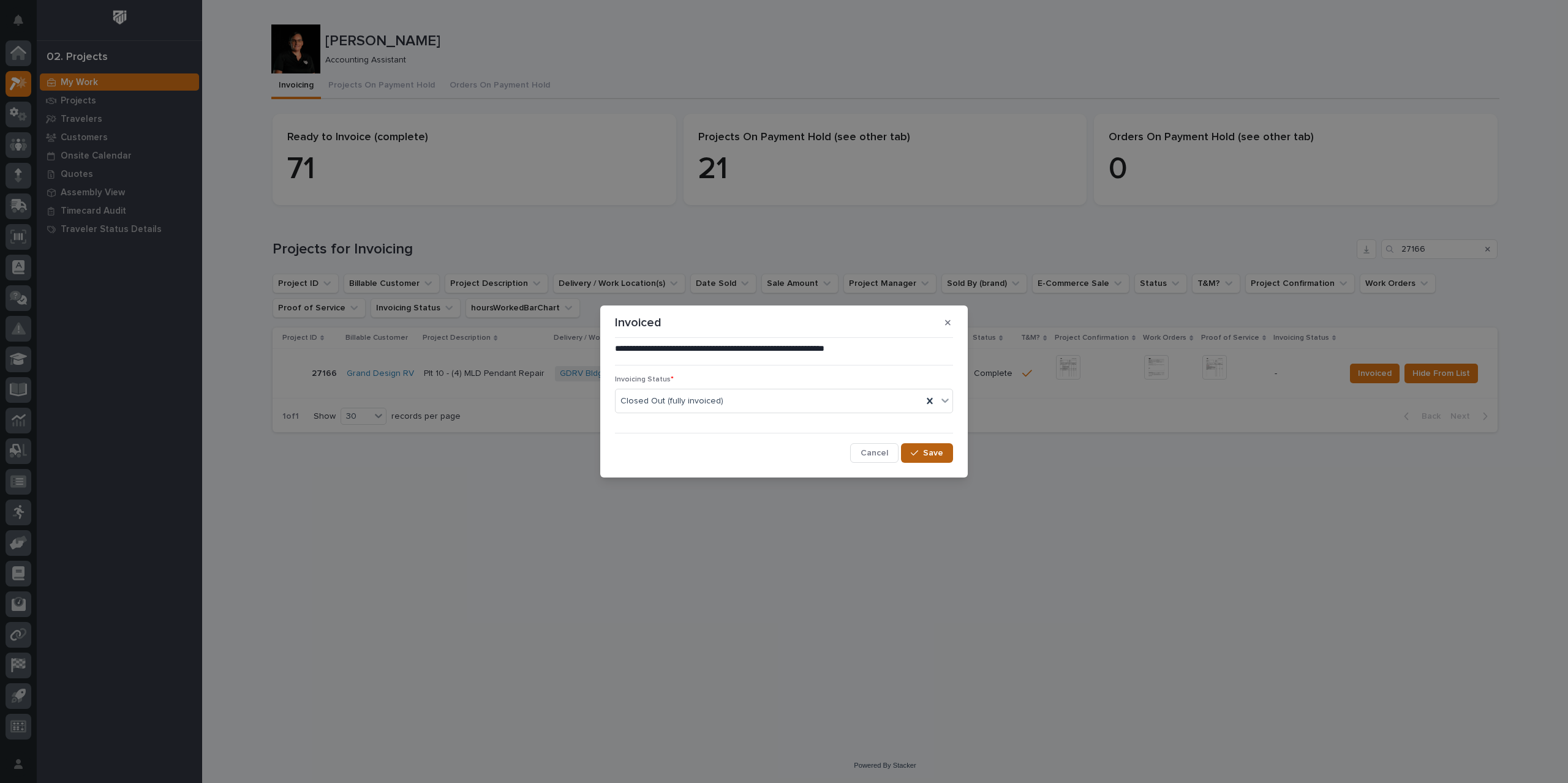
click at [934, 453] on span "Save" at bounding box center [934, 453] width 20 height 11
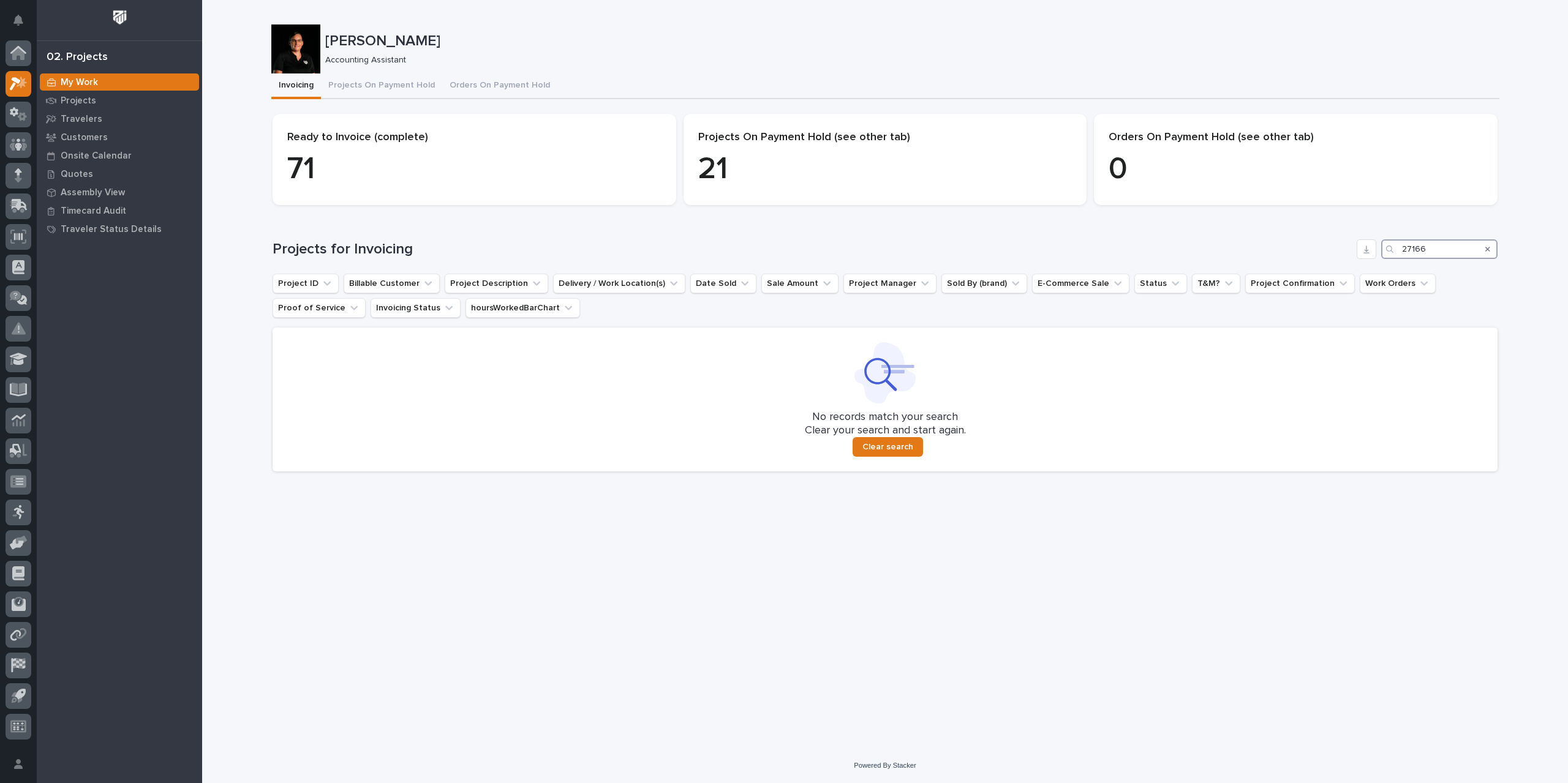
drag, startPoint x: 1449, startPoint y: 248, endPoint x: 1331, endPoint y: 257, distance: 118.3
click at [1331, 257] on div "Projects for Invoicing 27166" at bounding box center [885, 249] width 1225 height 19
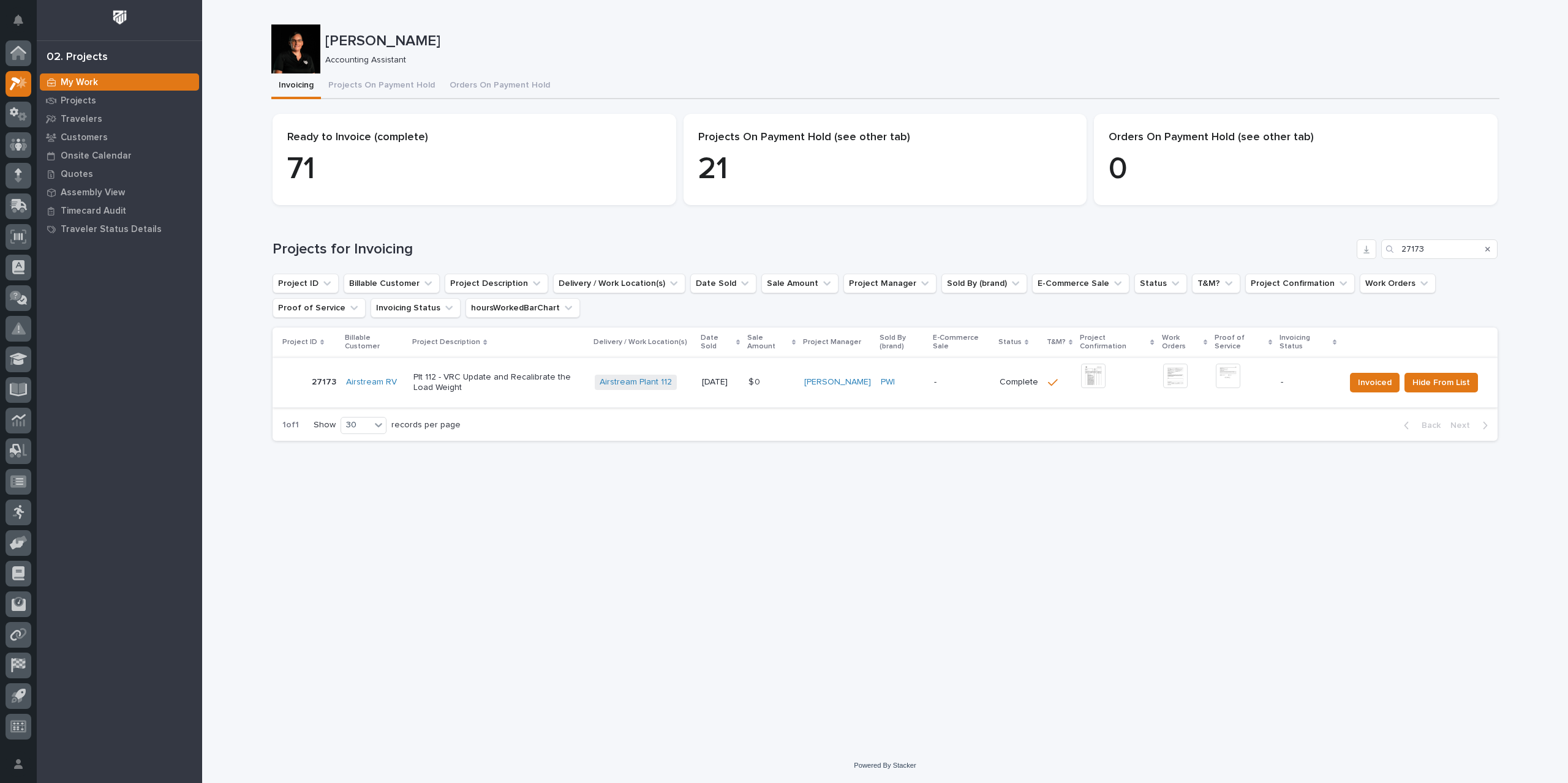
click at [1097, 374] on img at bounding box center [1093, 376] width 24 height 24
click at [1100, 377] on img at bounding box center [1093, 376] width 24 height 24
click at [1234, 376] on img at bounding box center [1229, 376] width 24 height 24
click at [1233, 382] on img at bounding box center [1229, 376] width 24 height 24
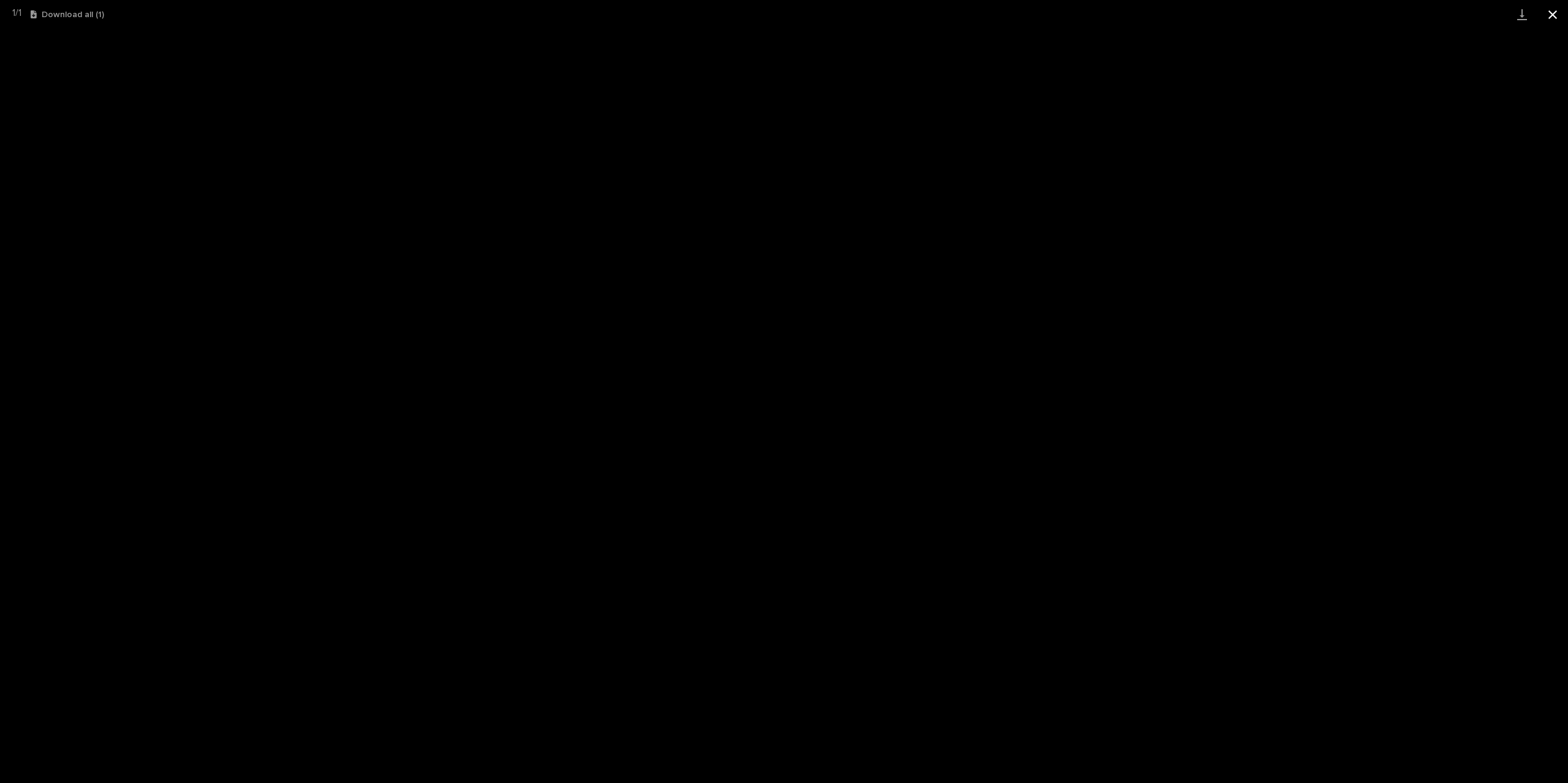
click at [1555, 13] on button "Close gallery" at bounding box center [1553, 14] width 31 height 29
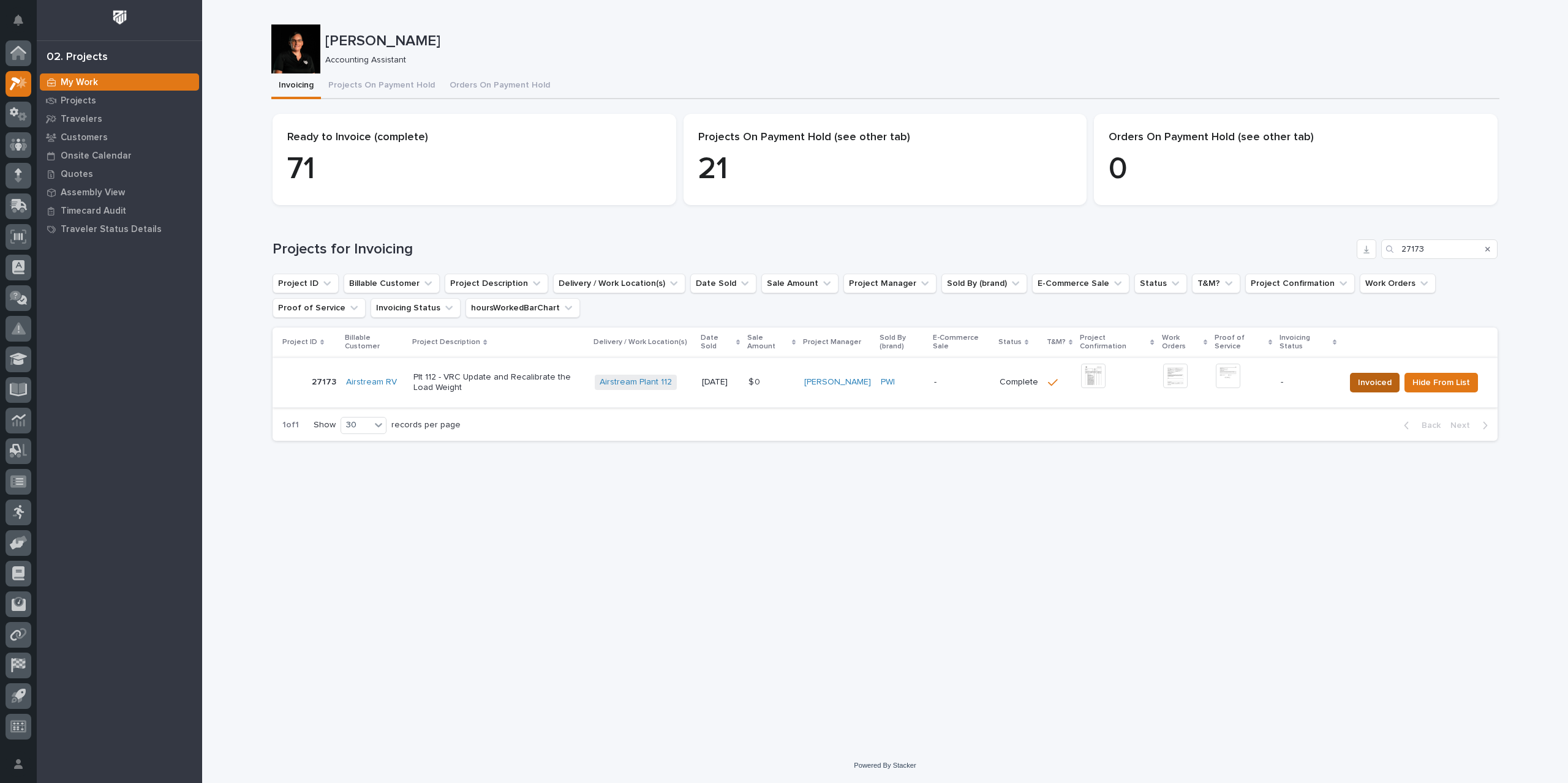
click at [1388, 386] on span "Invoiced" at bounding box center [1375, 383] width 34 height 14
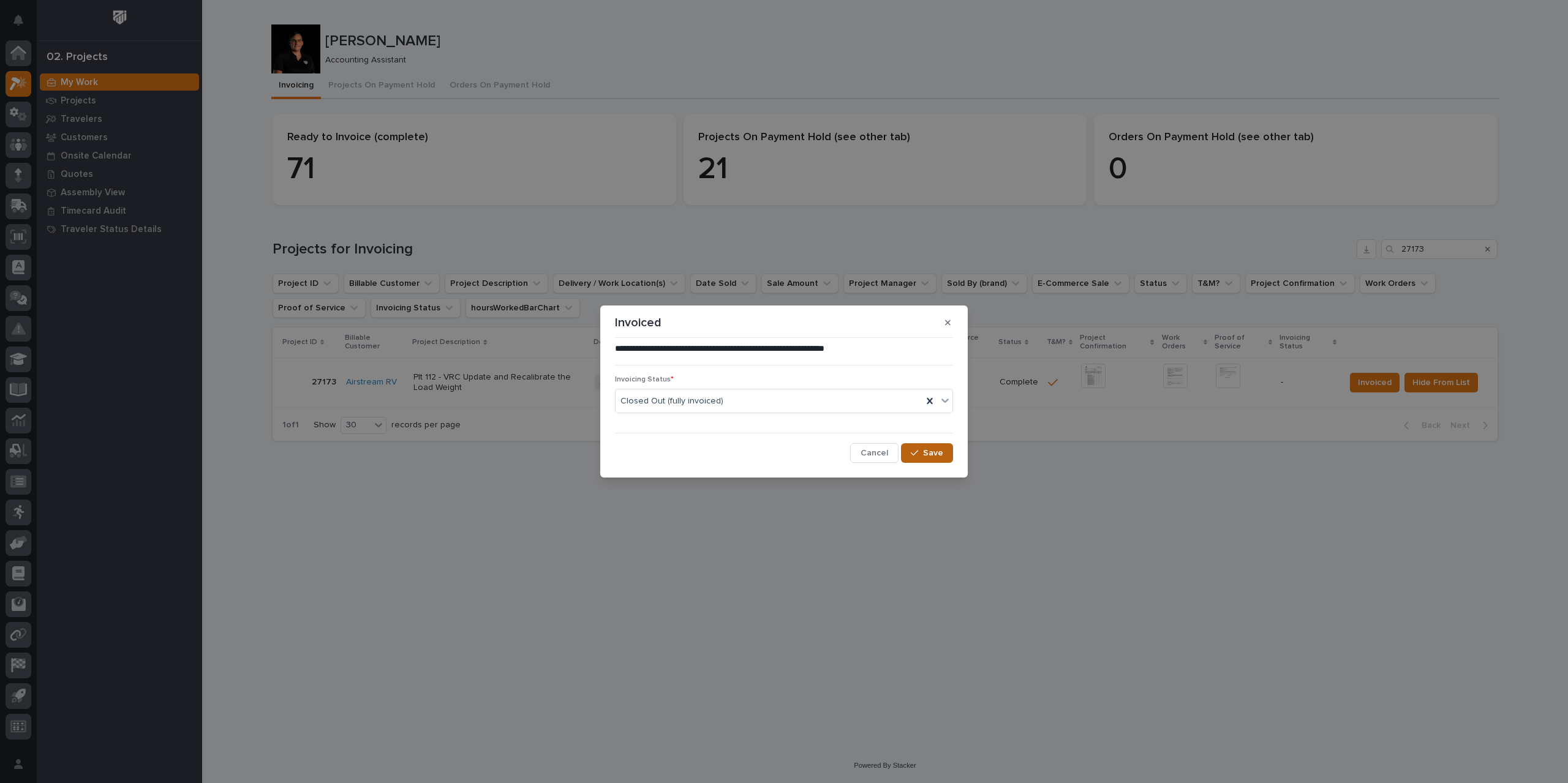
click at [933, 450] on span "Save" at bounding box center [934, 453] width 20 height 11
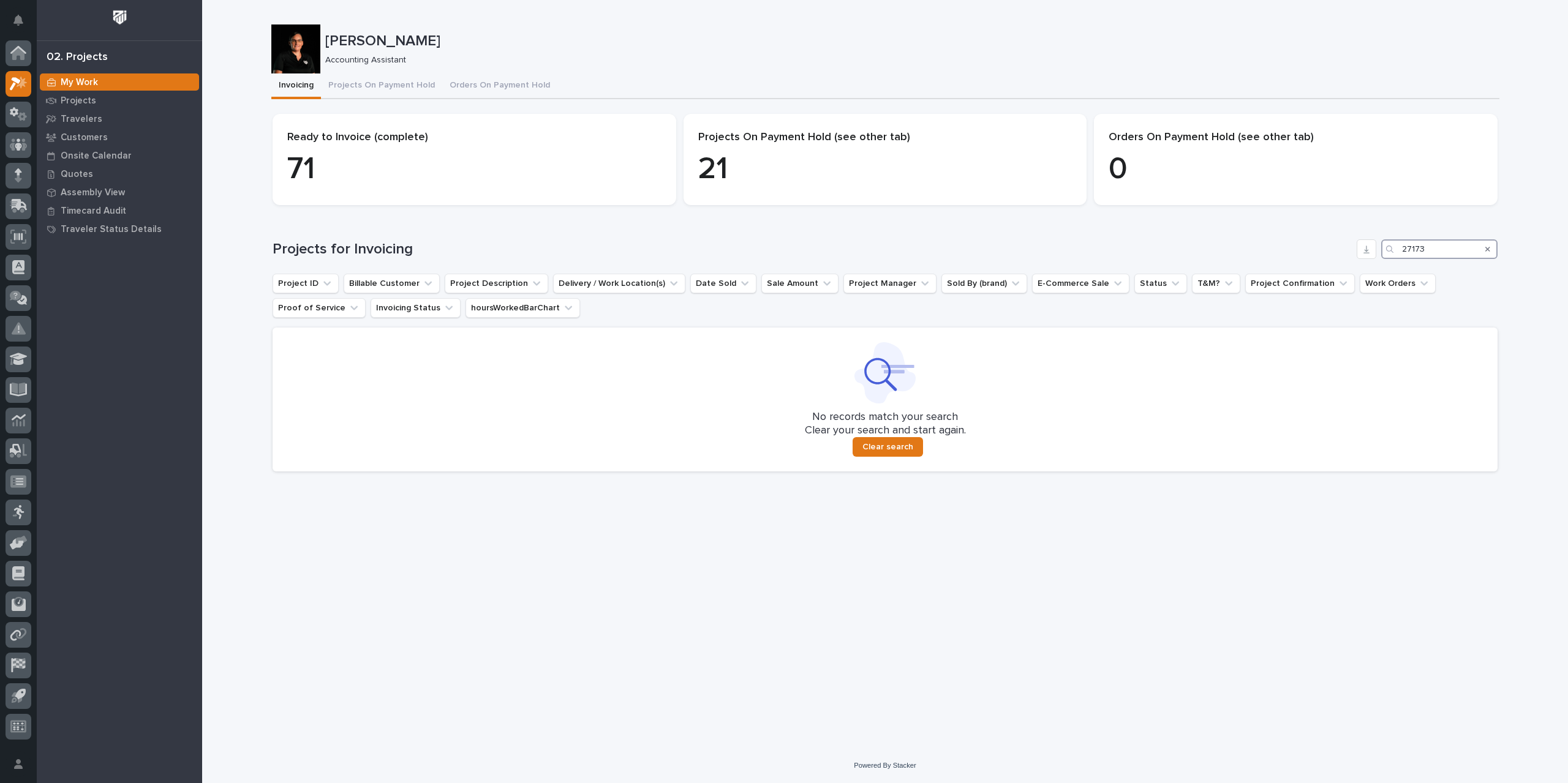
drag, startPoint x: 1433, startPoint y: 250, endPoint x: 1295, endPoint y: 258, distance: 138.2
click at [1295, 258] on div "Projects for Invoicing 27173" at bounding box center [885, 249] width 1225 height 19
type input "27232"
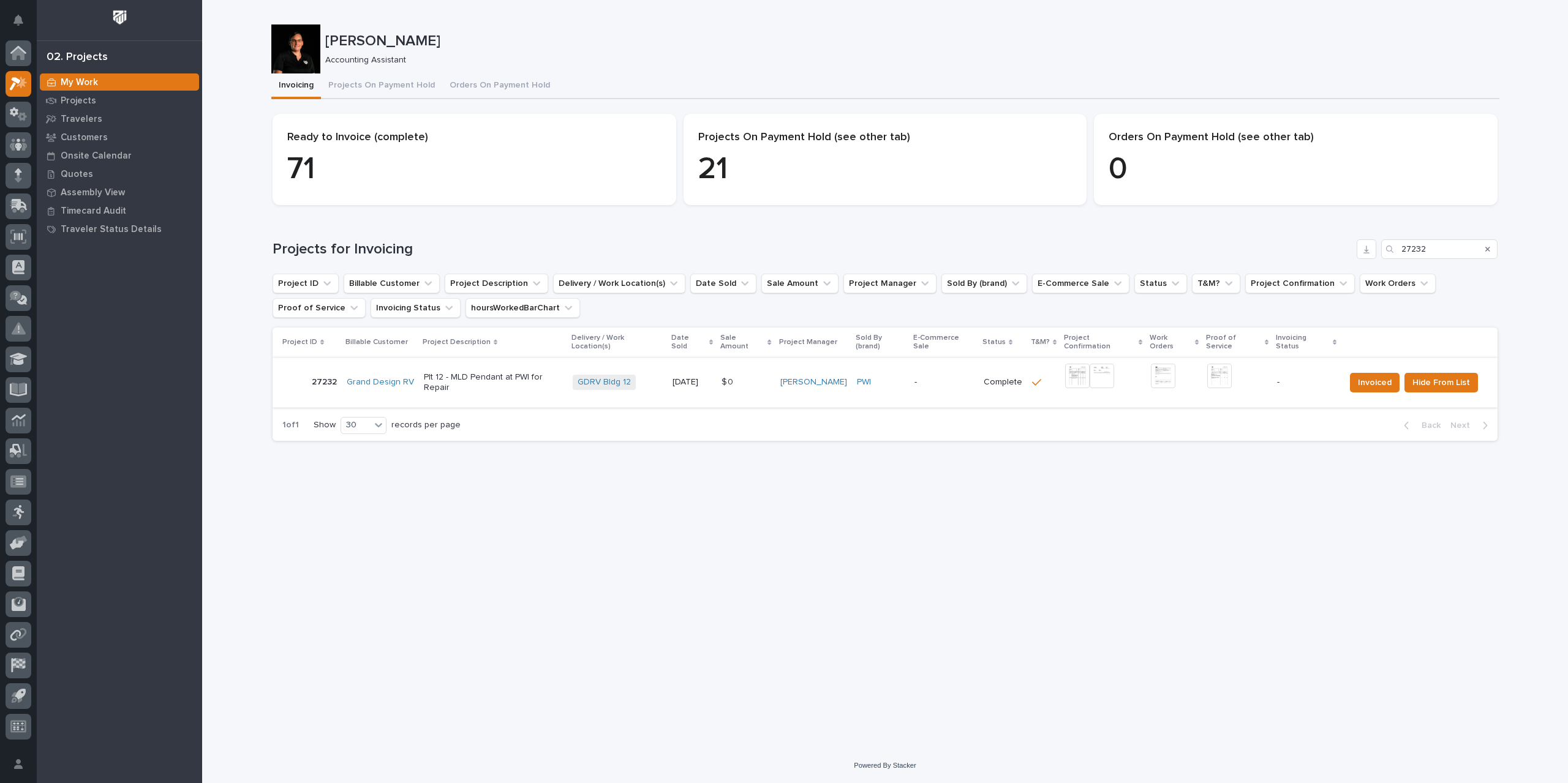
click at [1069, 365] on img at bounding box center [1077, 376] width 24 height 24
click at [1076, 369] on img at bounding box center [1077, 376] width 24 height 24
click at [1223, 367] on img at bounding box center [1220, 376] width 24 height 24
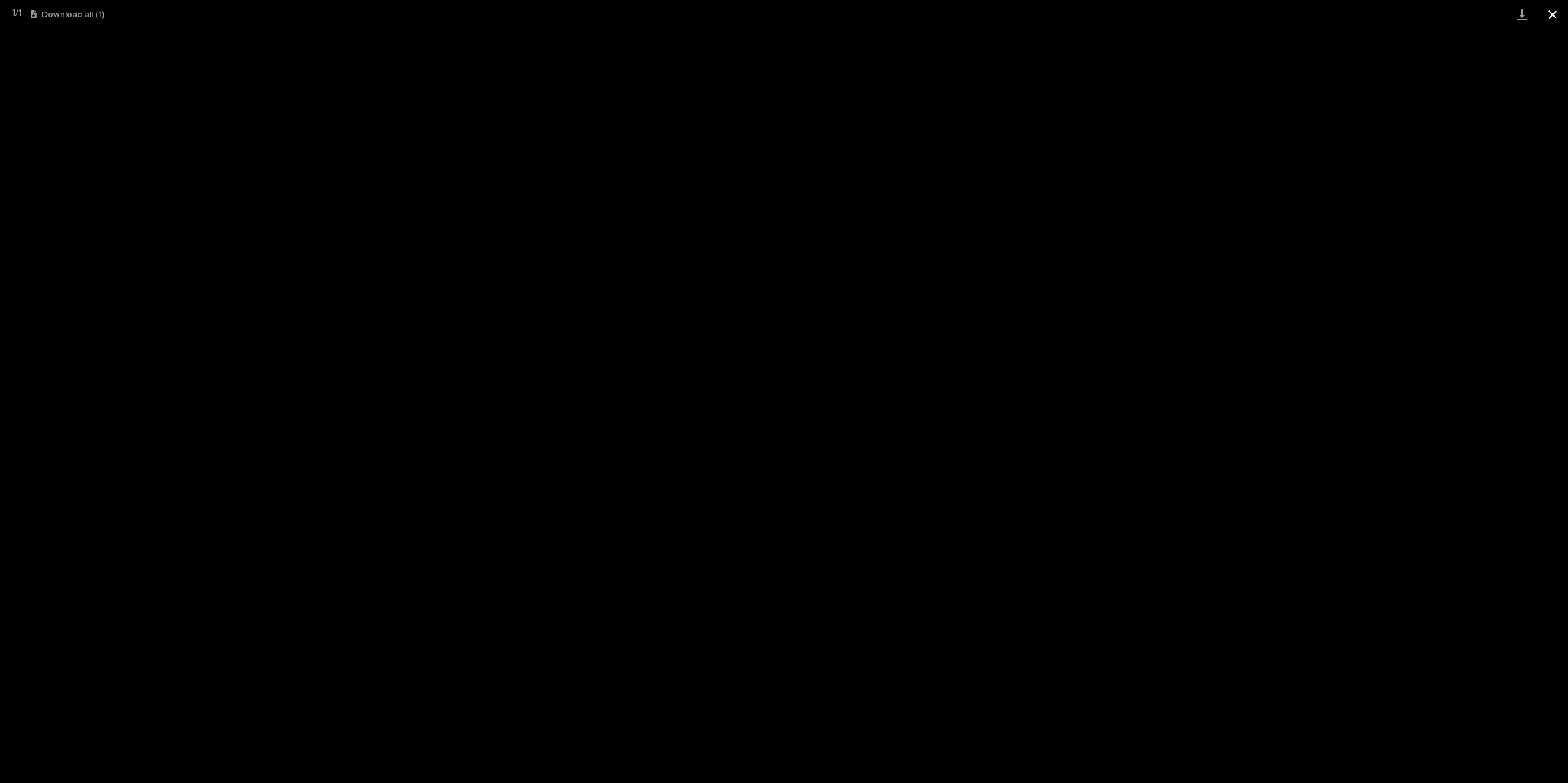
click at [1560, 12] on button "Close gallery" at bounding box center [1553, 14] width 31 height 29
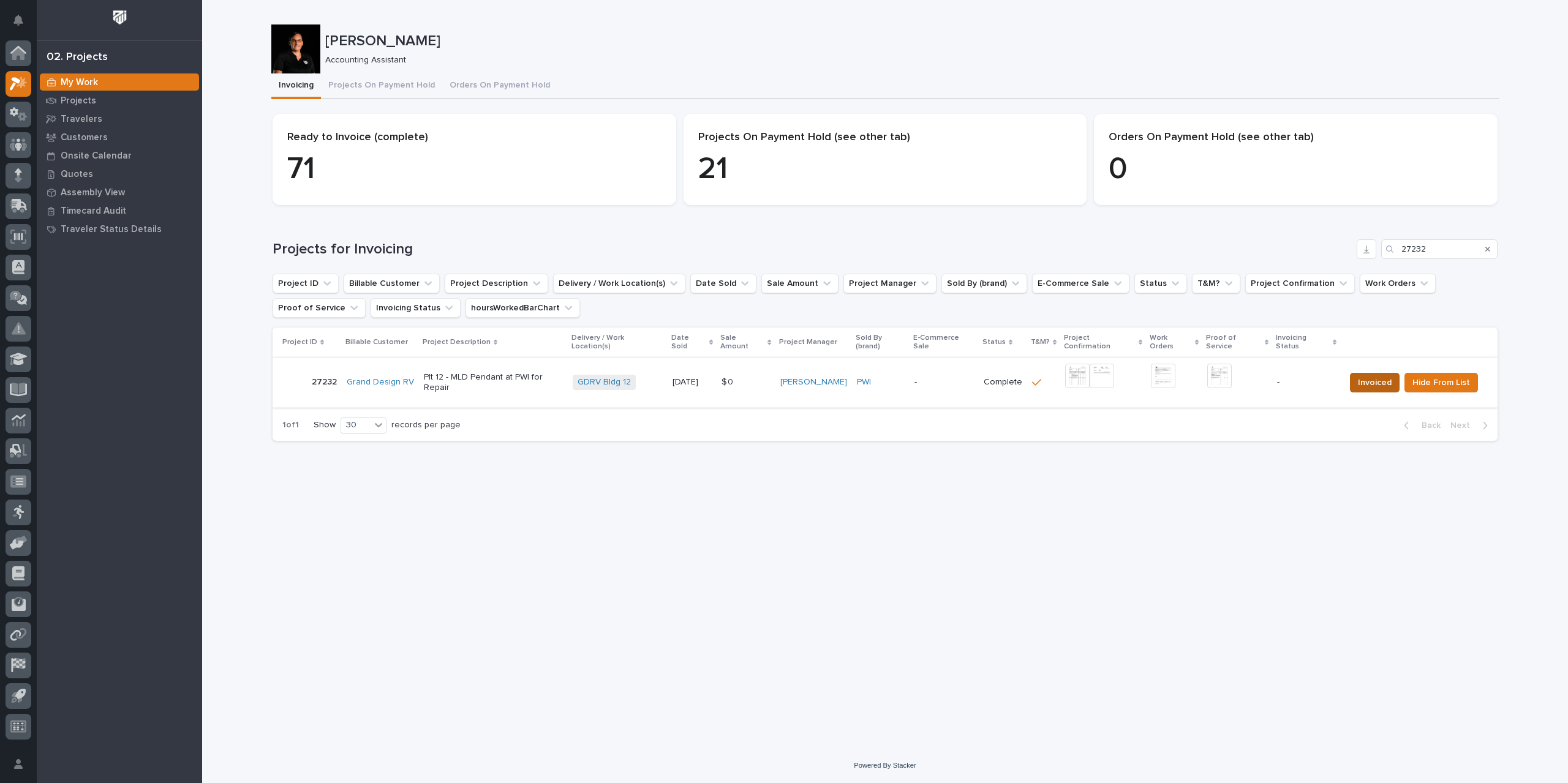
click at [1367, 375] on span "Invoiced" at bounding box center [1375, 383] width 34 height 14
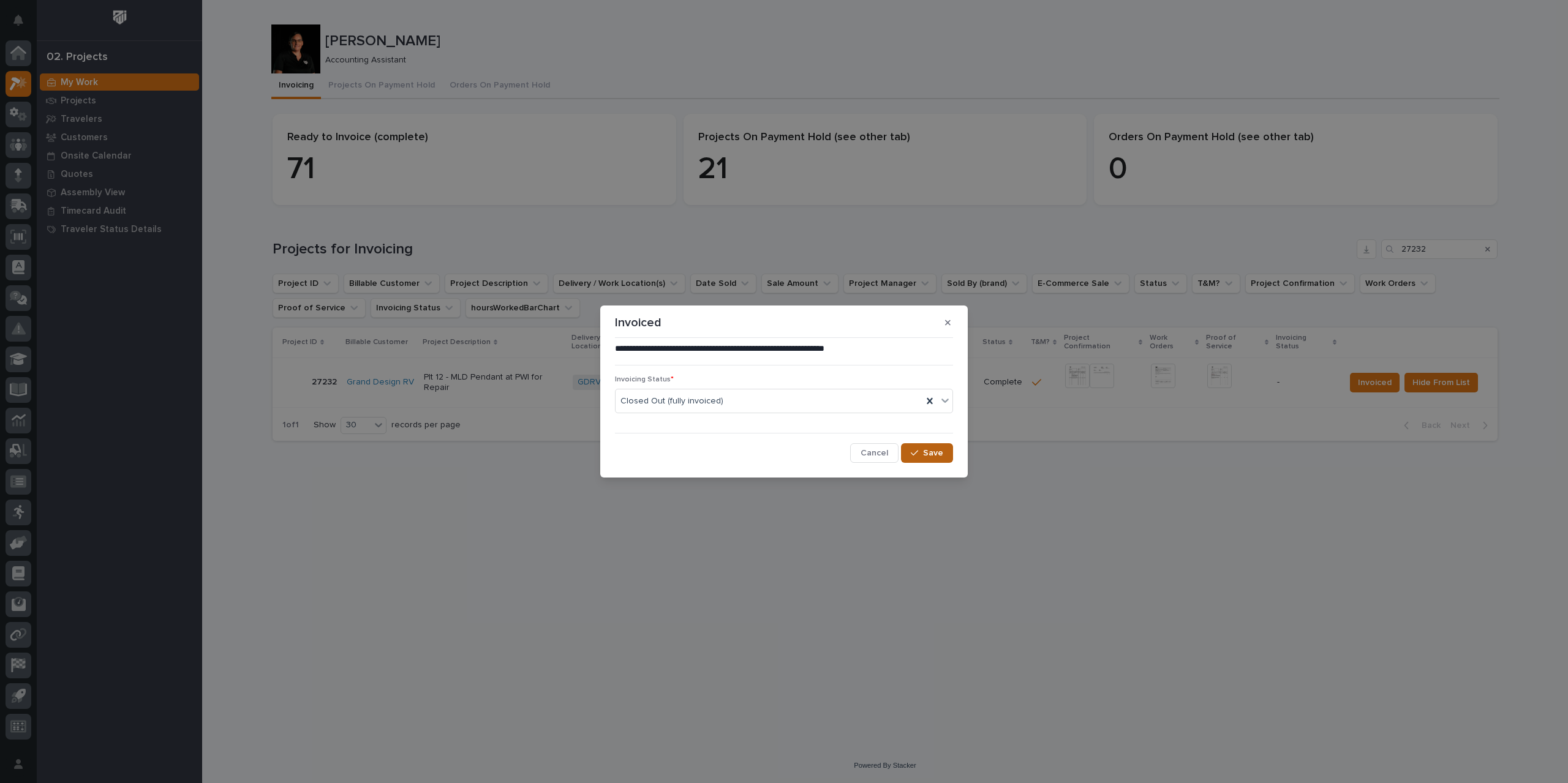
click at [926, 454] on span "Save" at bounding box center [934, 453] width 20 height 11
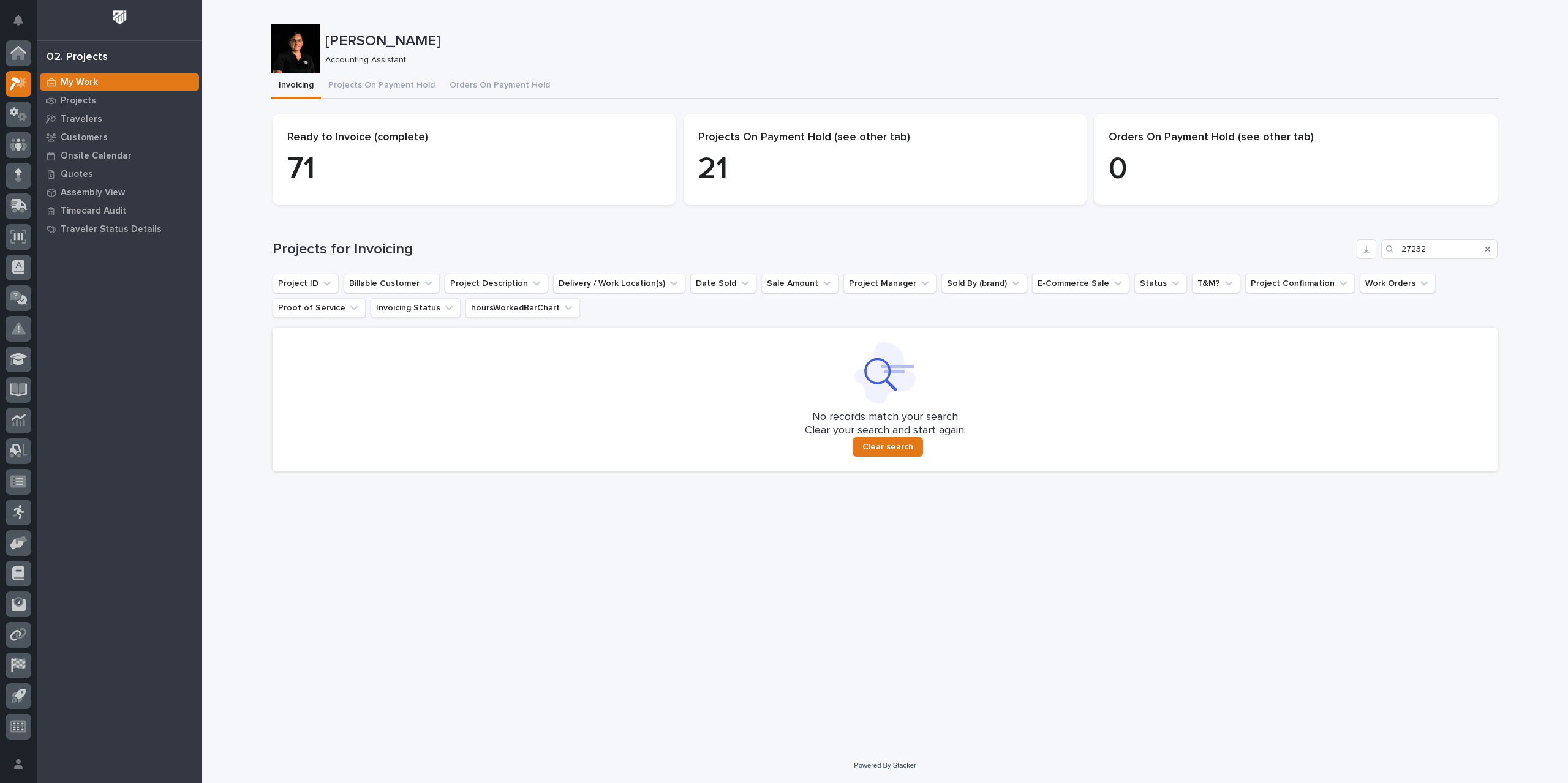
click at [1489, 247] on icon "Search" at bounding box center [1487, 249] width 5 height 5
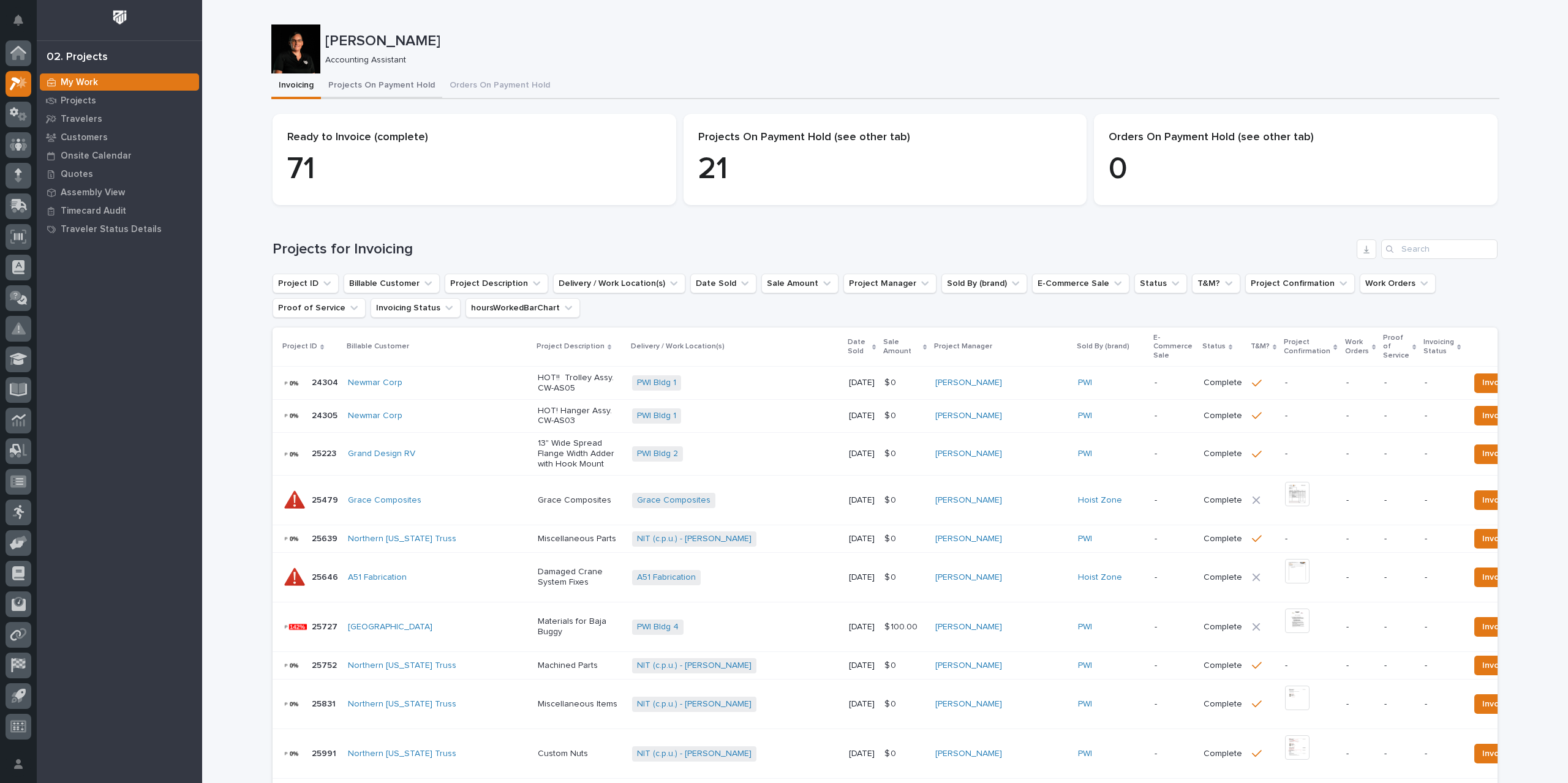
click at [361, 84] on button "Projects On Payment Hold" at bounding box center [381, 86] width 122 height 26
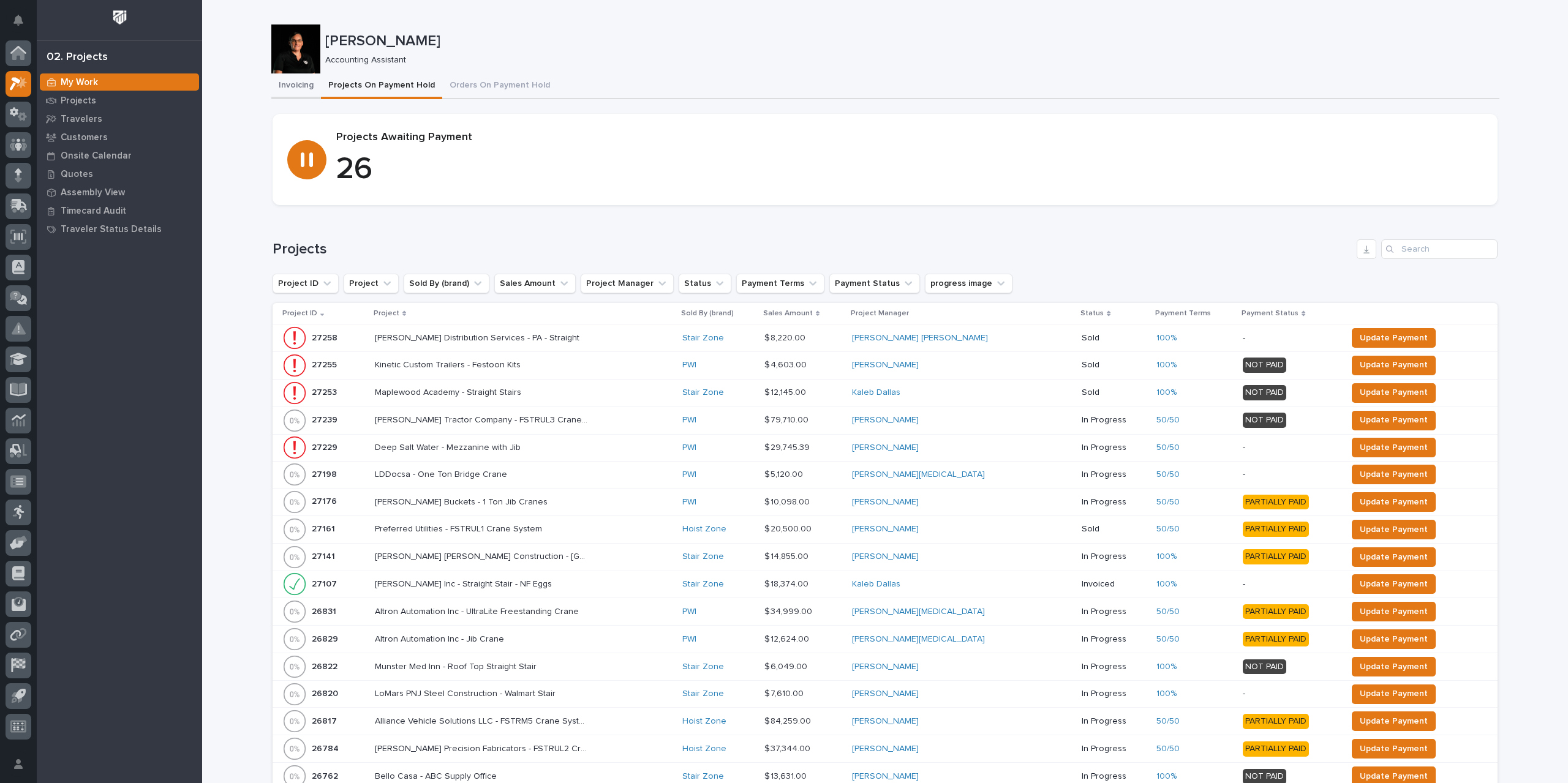
click at [291, 90] on button "Invoicing" at bounding box center [296, 86] width 50 height 26
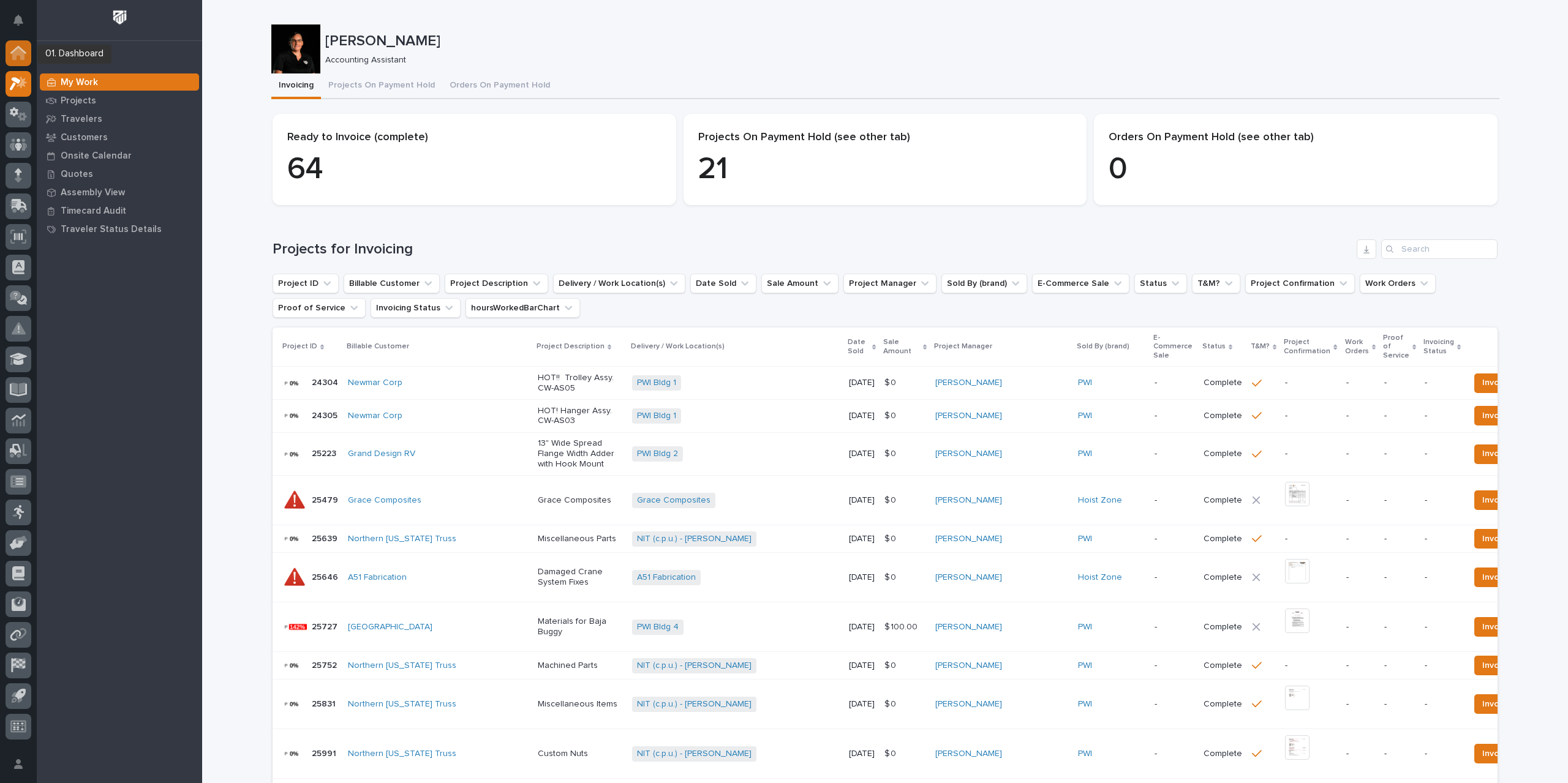
click at [19, 48] on icon at bounding box center [18, 53] width 12 height 12
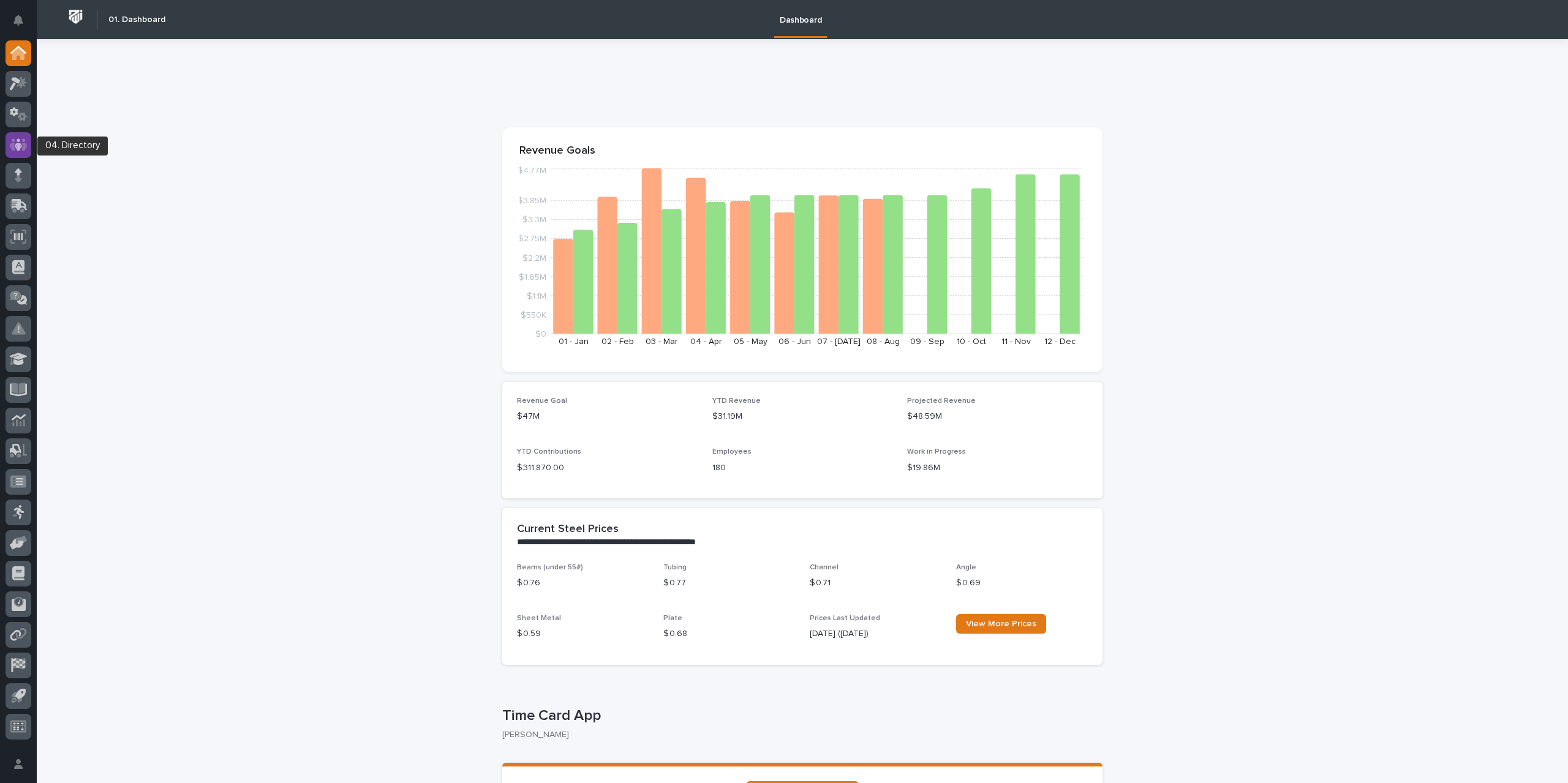
click at [15, 145] on icon at bounding box center [18, 144] width 7 height 12
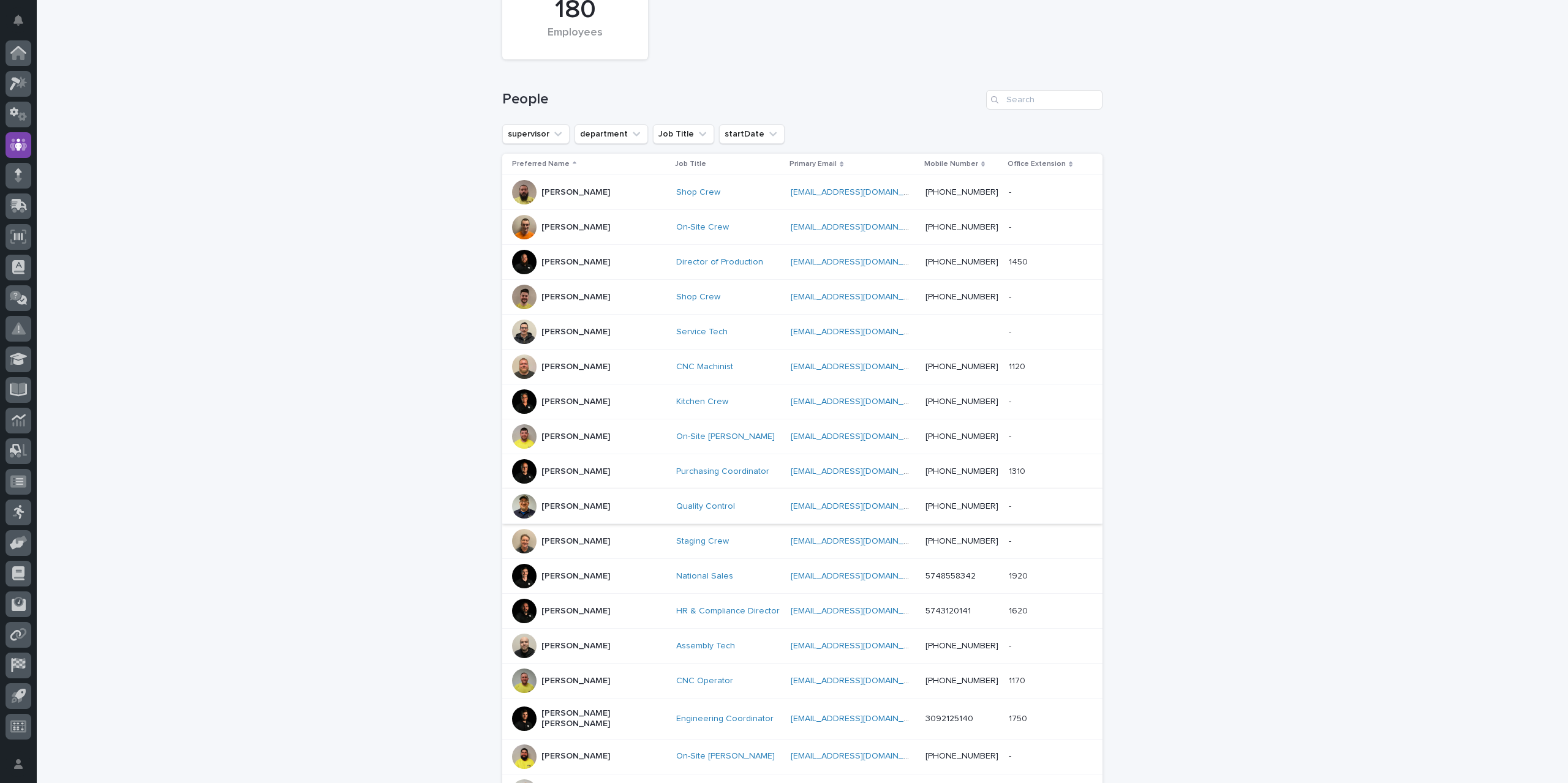
scroll to position [306, 0]
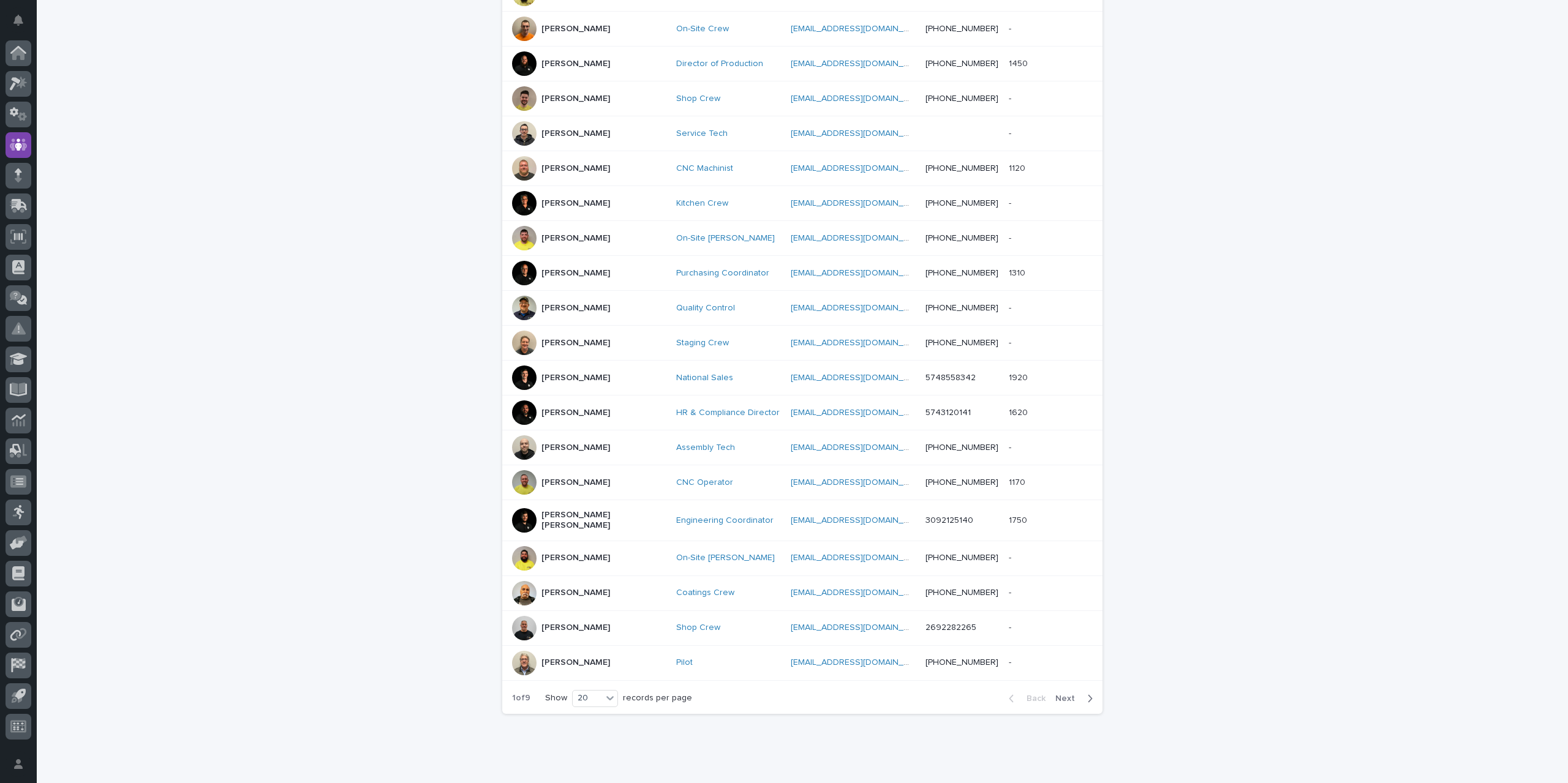
click at [1055, 695] on span "Next" at bounding box center [1068, 699] width 27 height 9
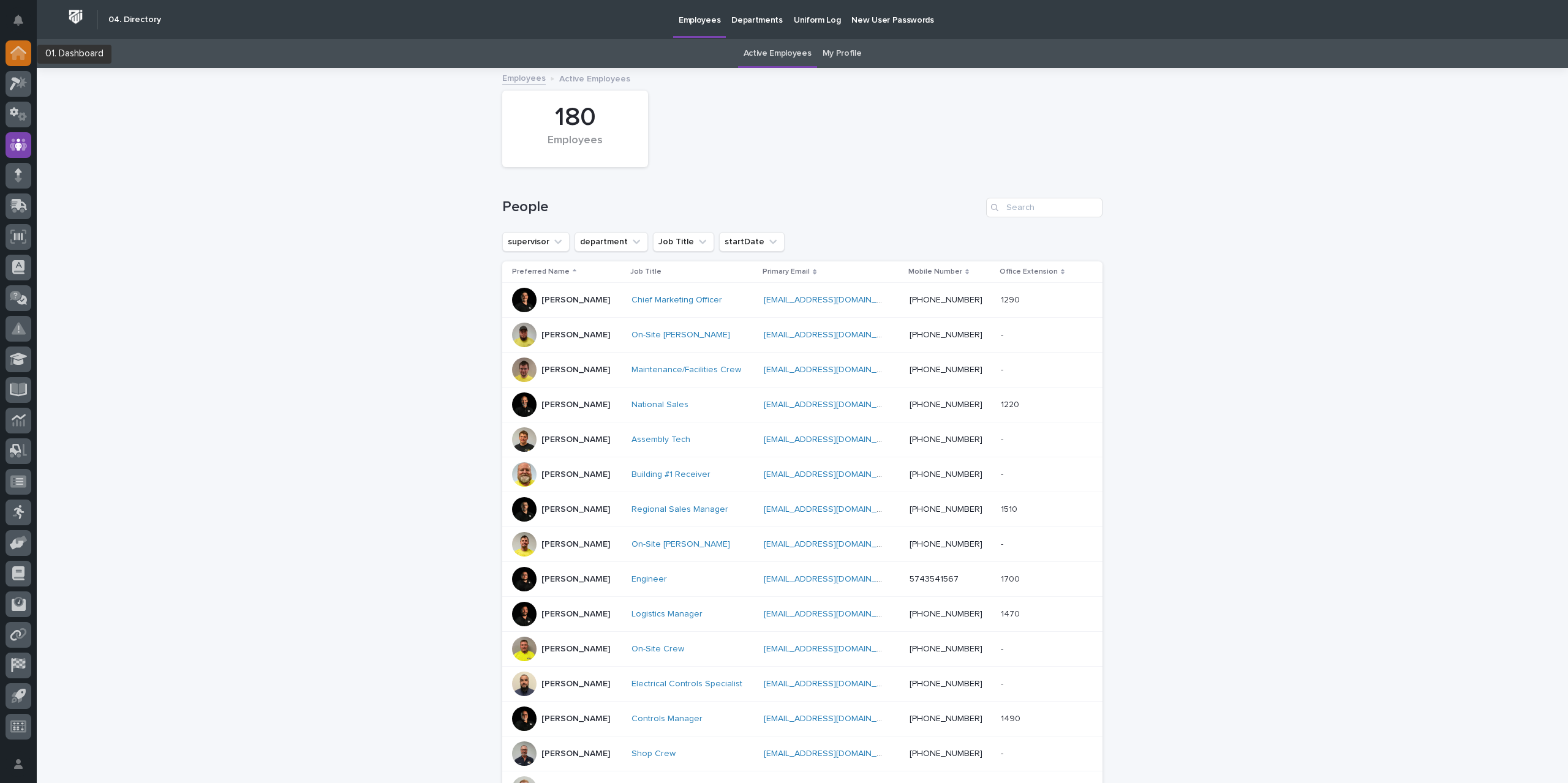
click at [16, 55] on icon at bounding box center [18, 53] width 12 height 12
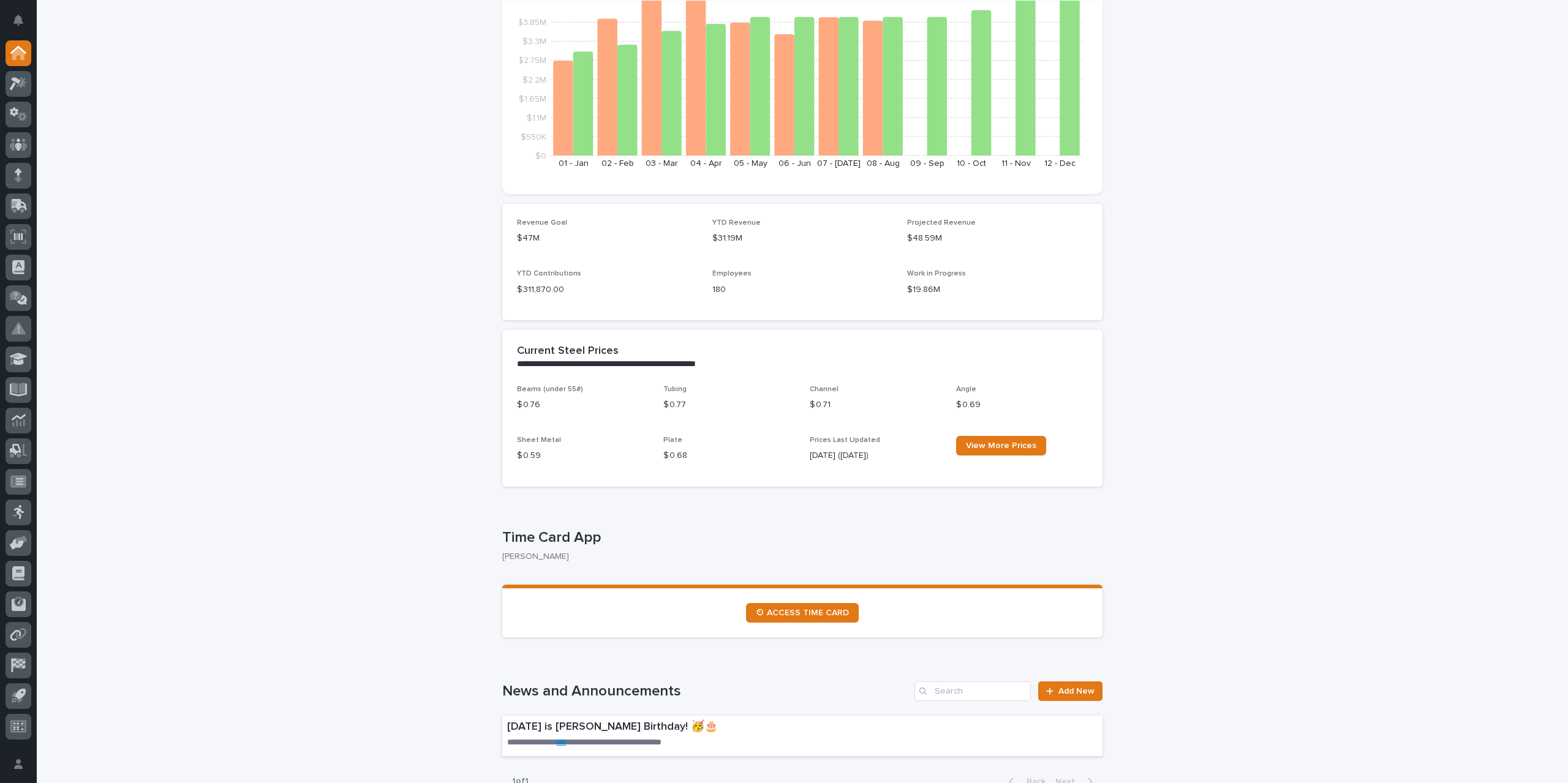
scroll to position [245, 0]
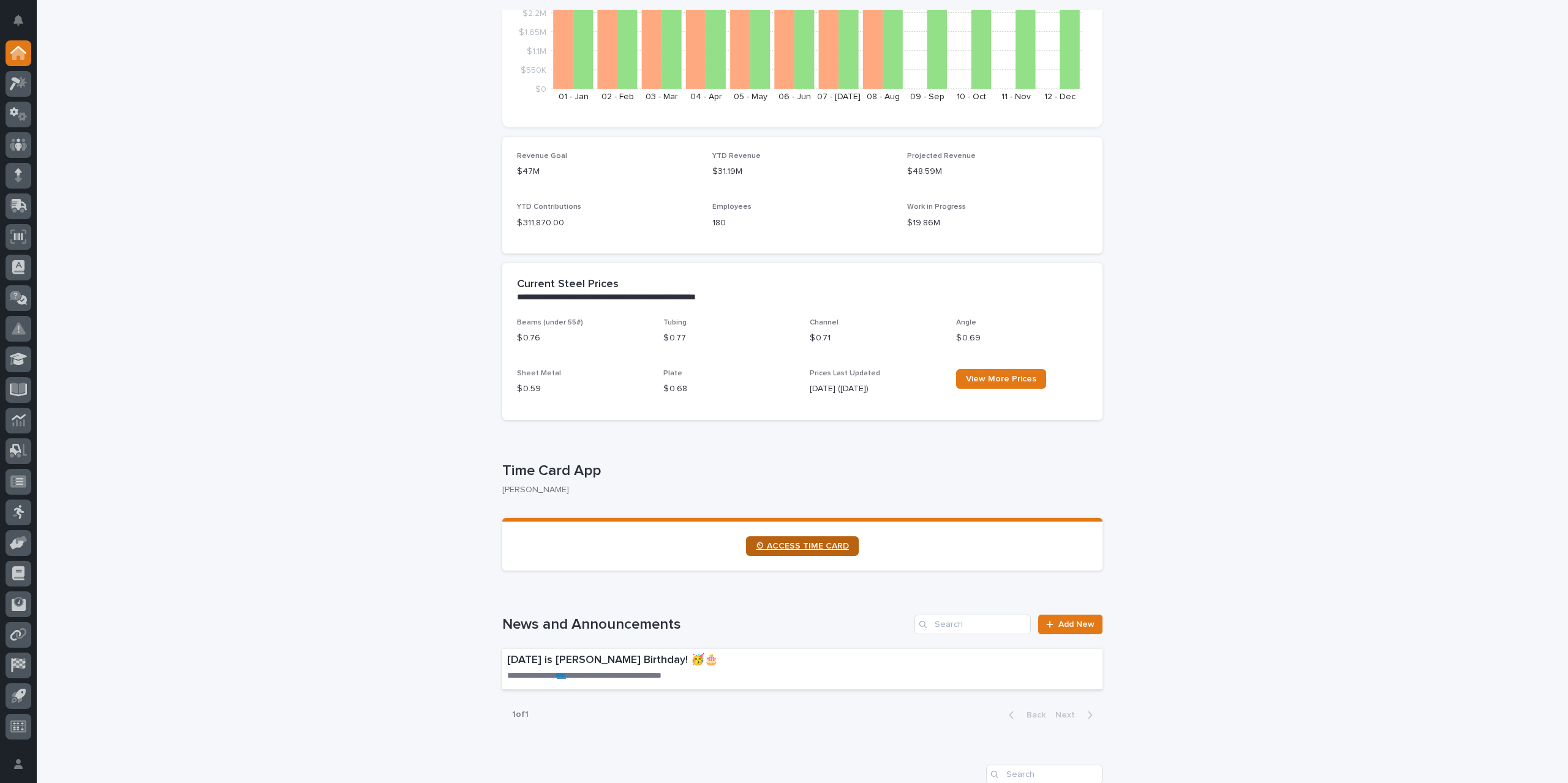
click at [779, 551] on span "⏲ ACCESS TIME CARD" at bounding box center [802, 546] width 93 height 9
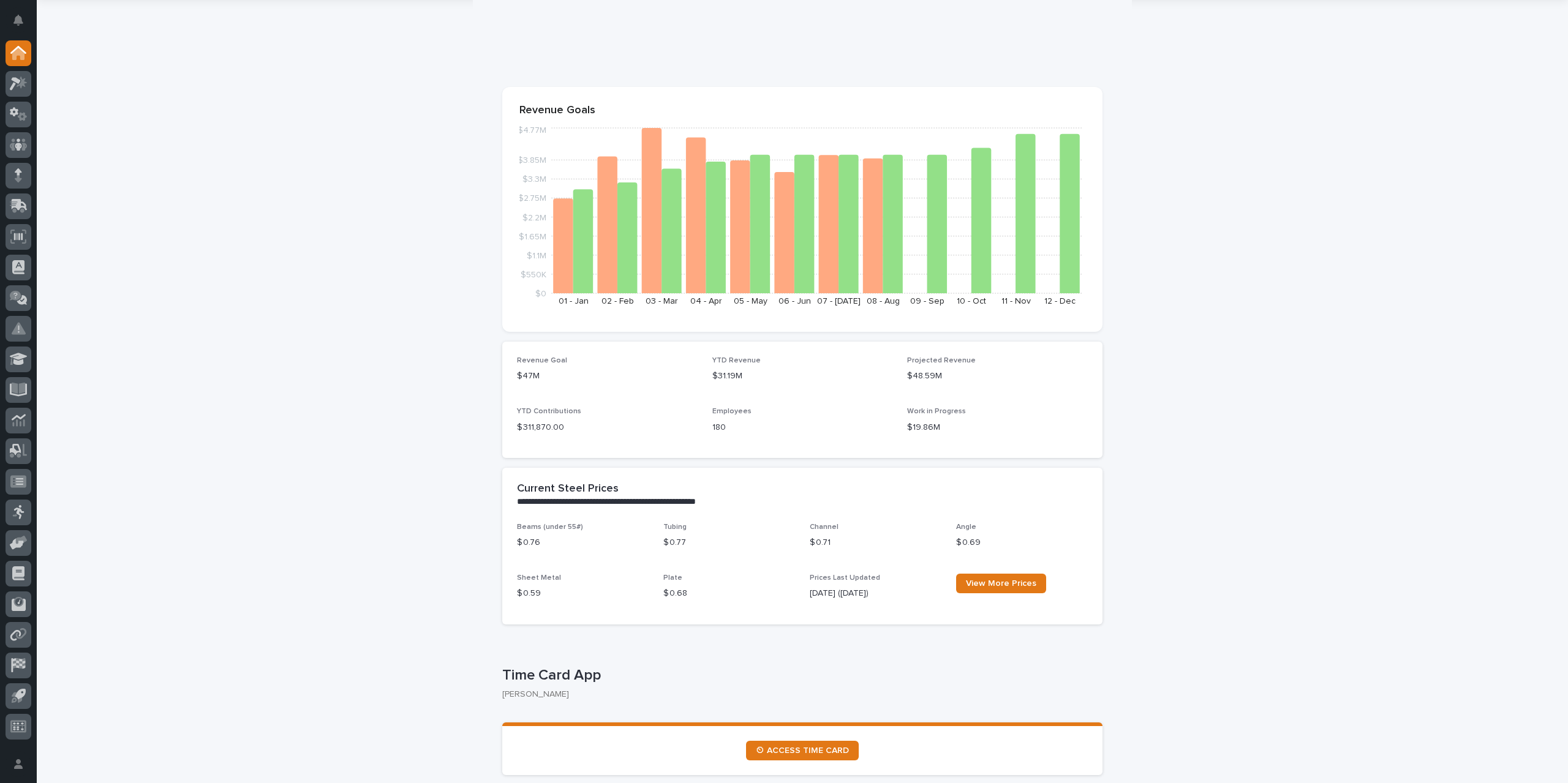
scroll to position [0, 0]
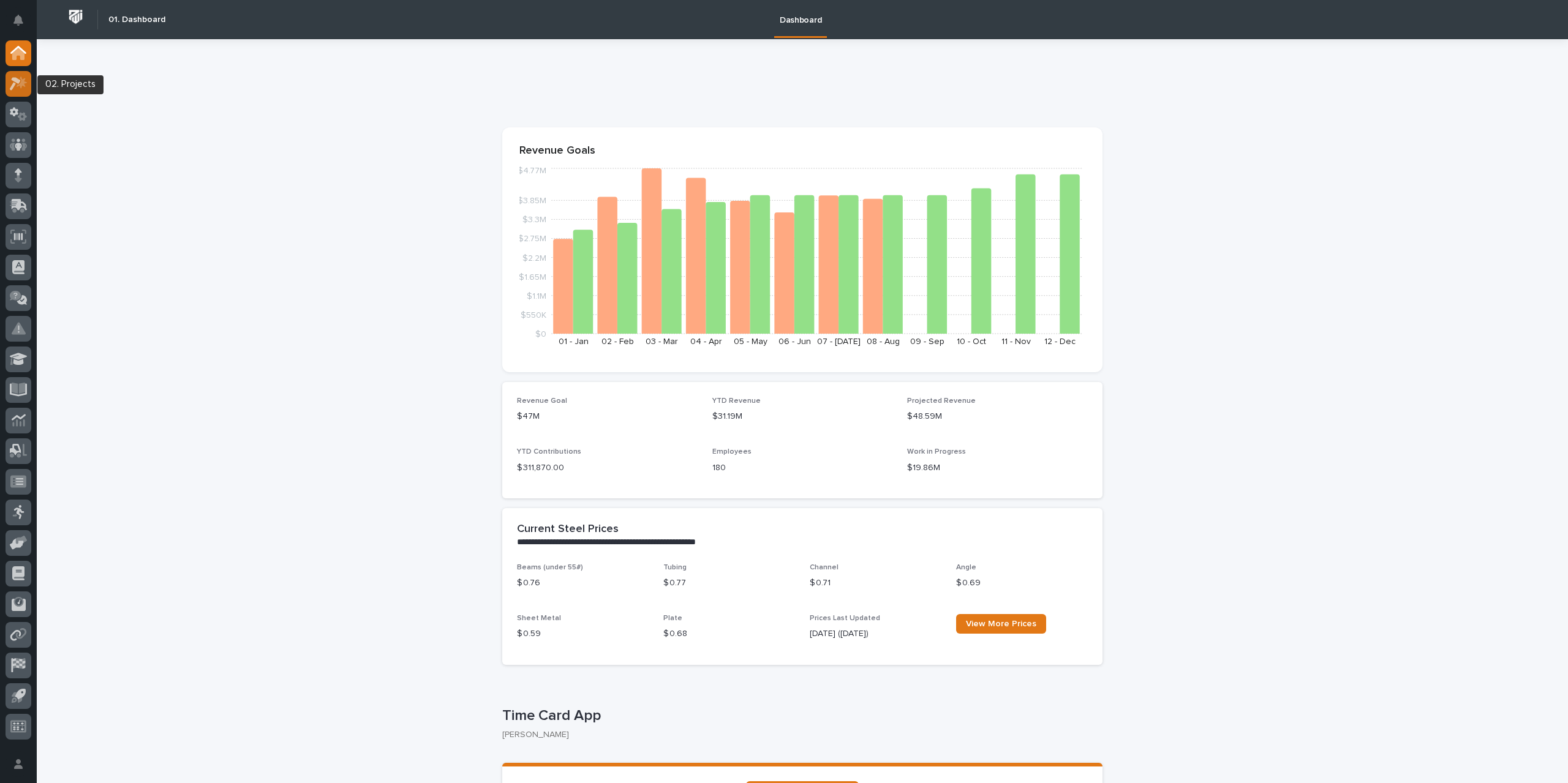
click at [21, 89] on icon at bounding box center [19, 83] width 18 height 14
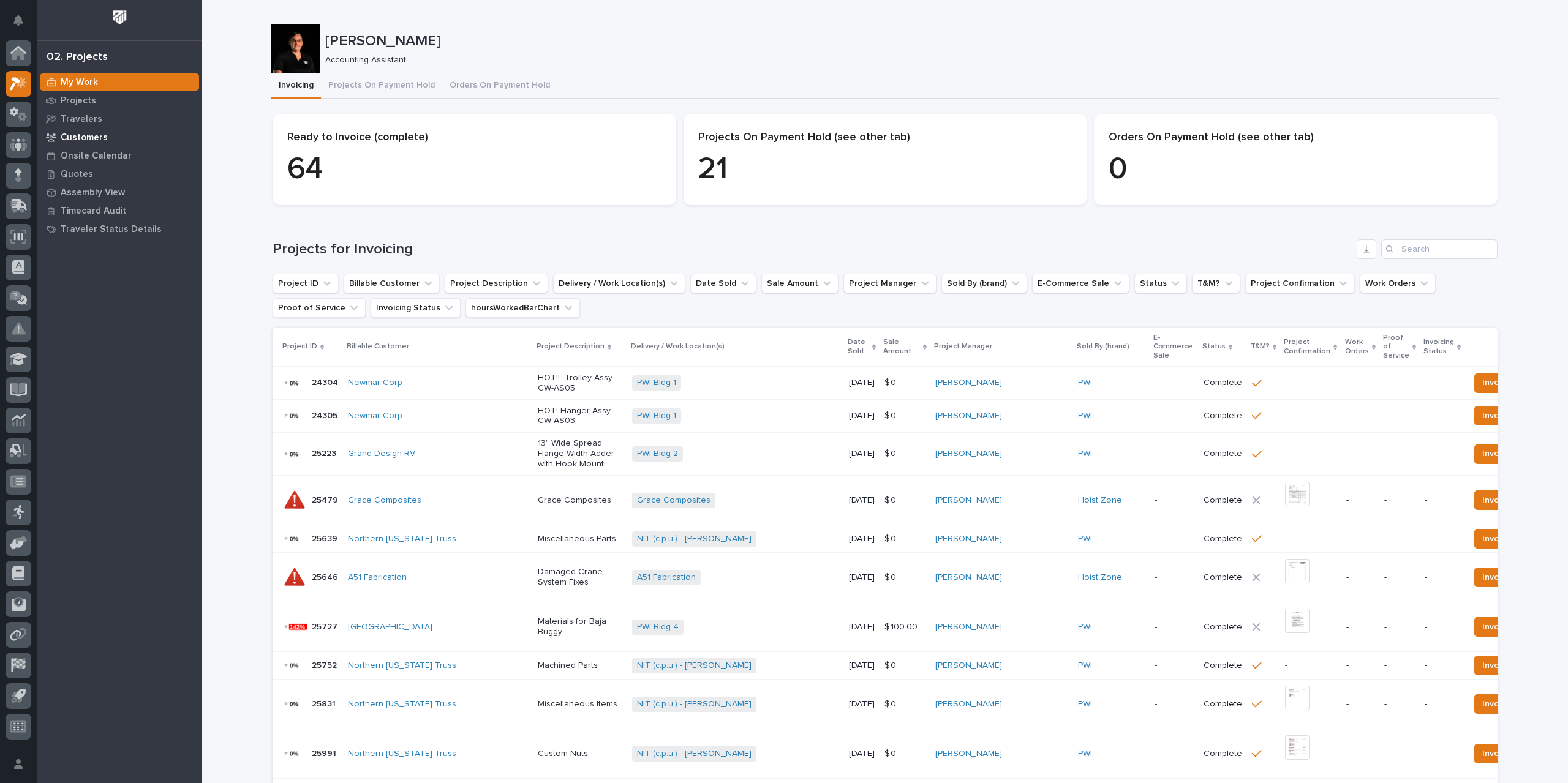
click at [111, 135] on div "Customers" at bounding box center [119, 137] width 159 height 17
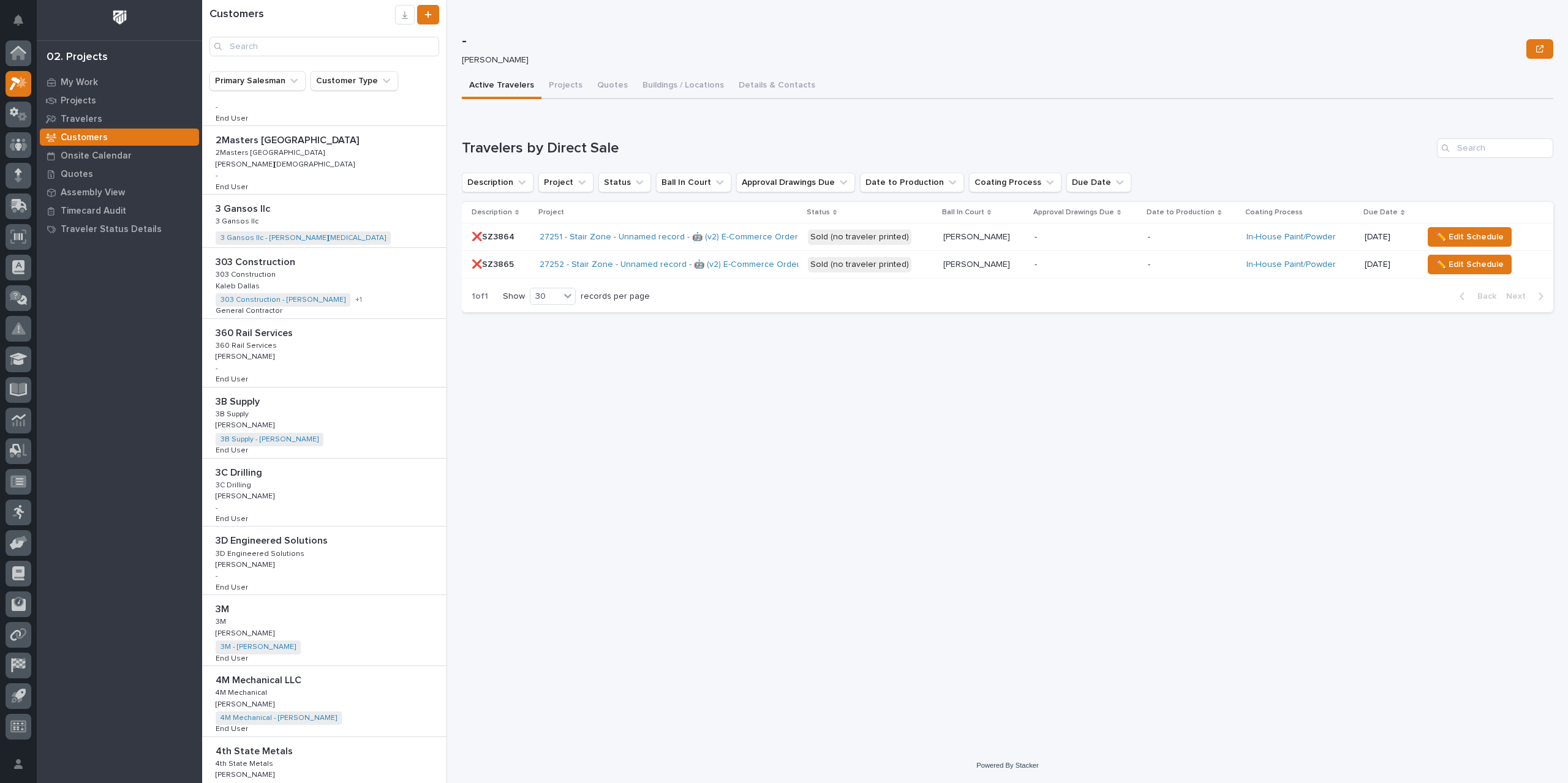
scroll to position [796, 0]
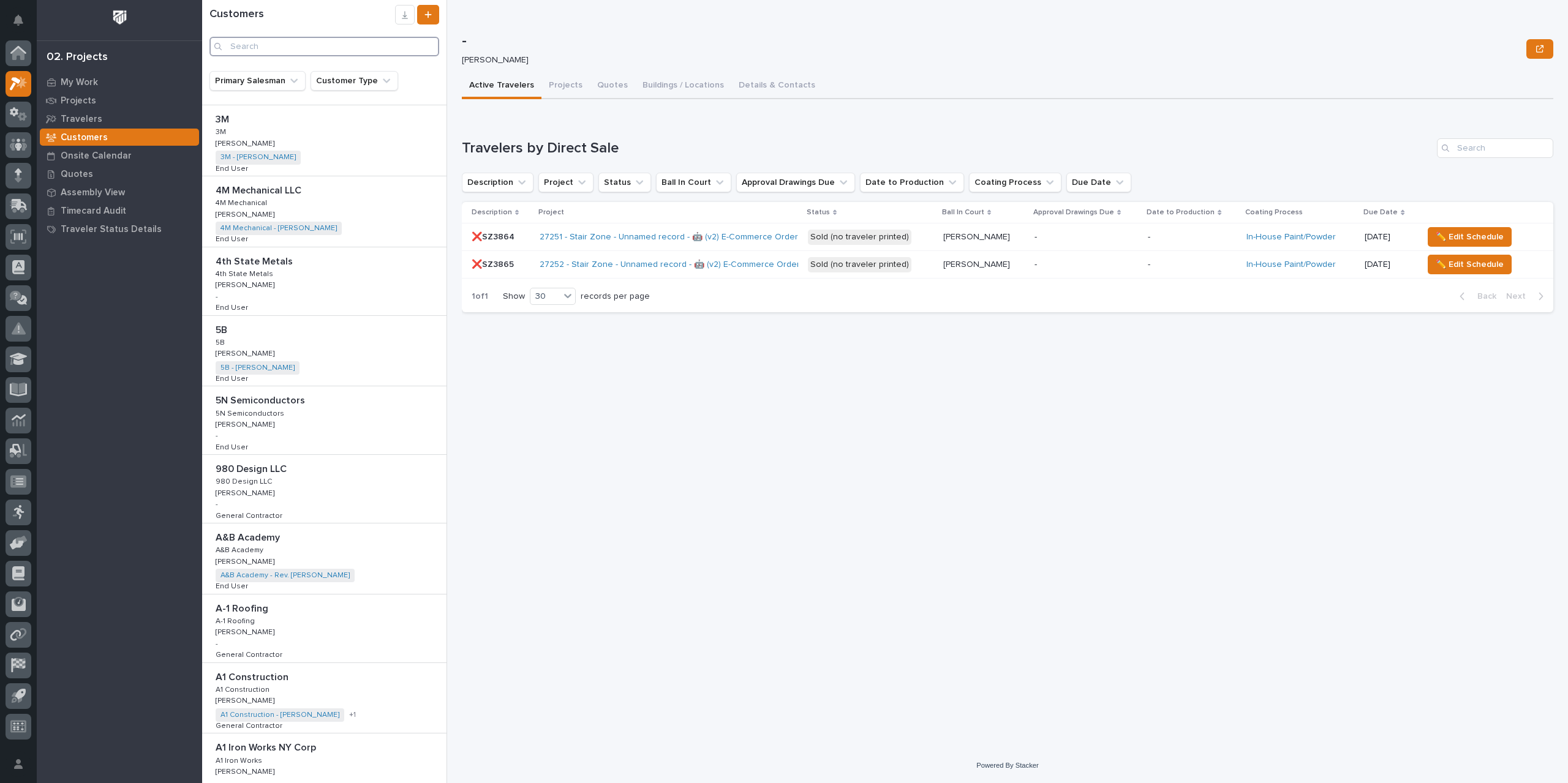
click at [265, 50] on input "Search" at bounding box center [324, 46] width 229 height 19
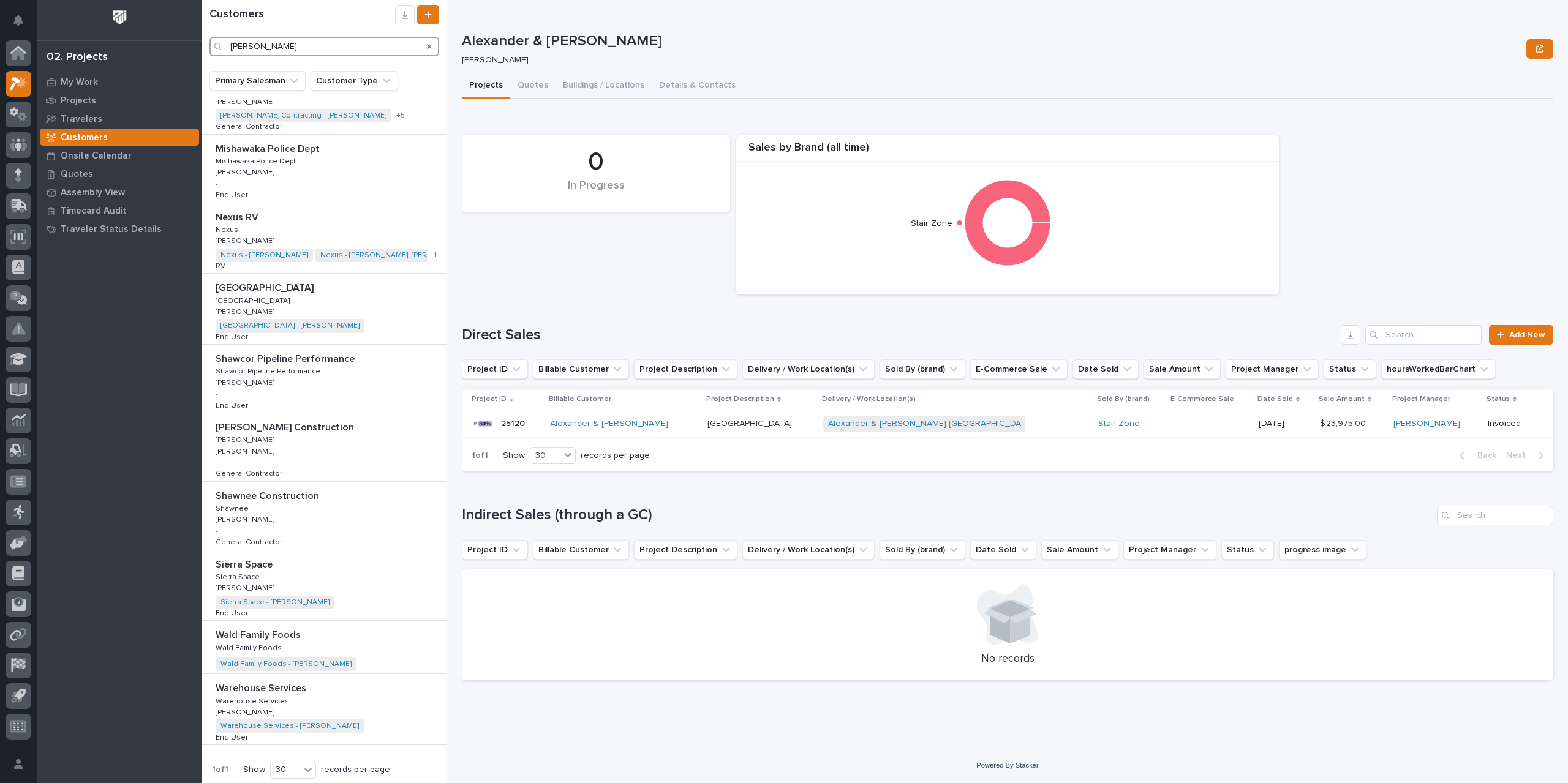
scroll to position [845, 0]
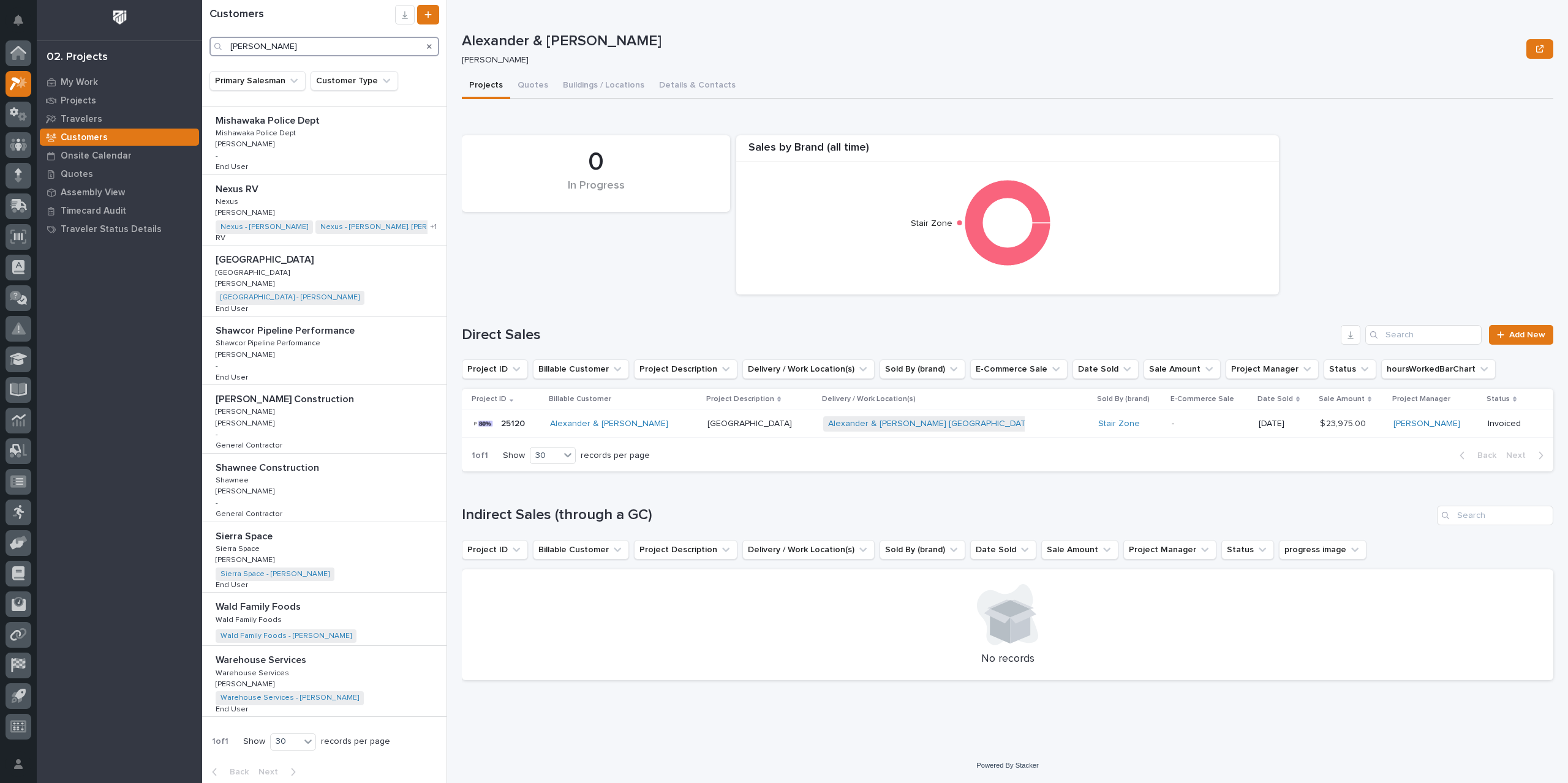
type input "[PERSON_NAME]"
click at [428, 47] on icon "Search" at bounding box center [429, 47] width 5 height 7
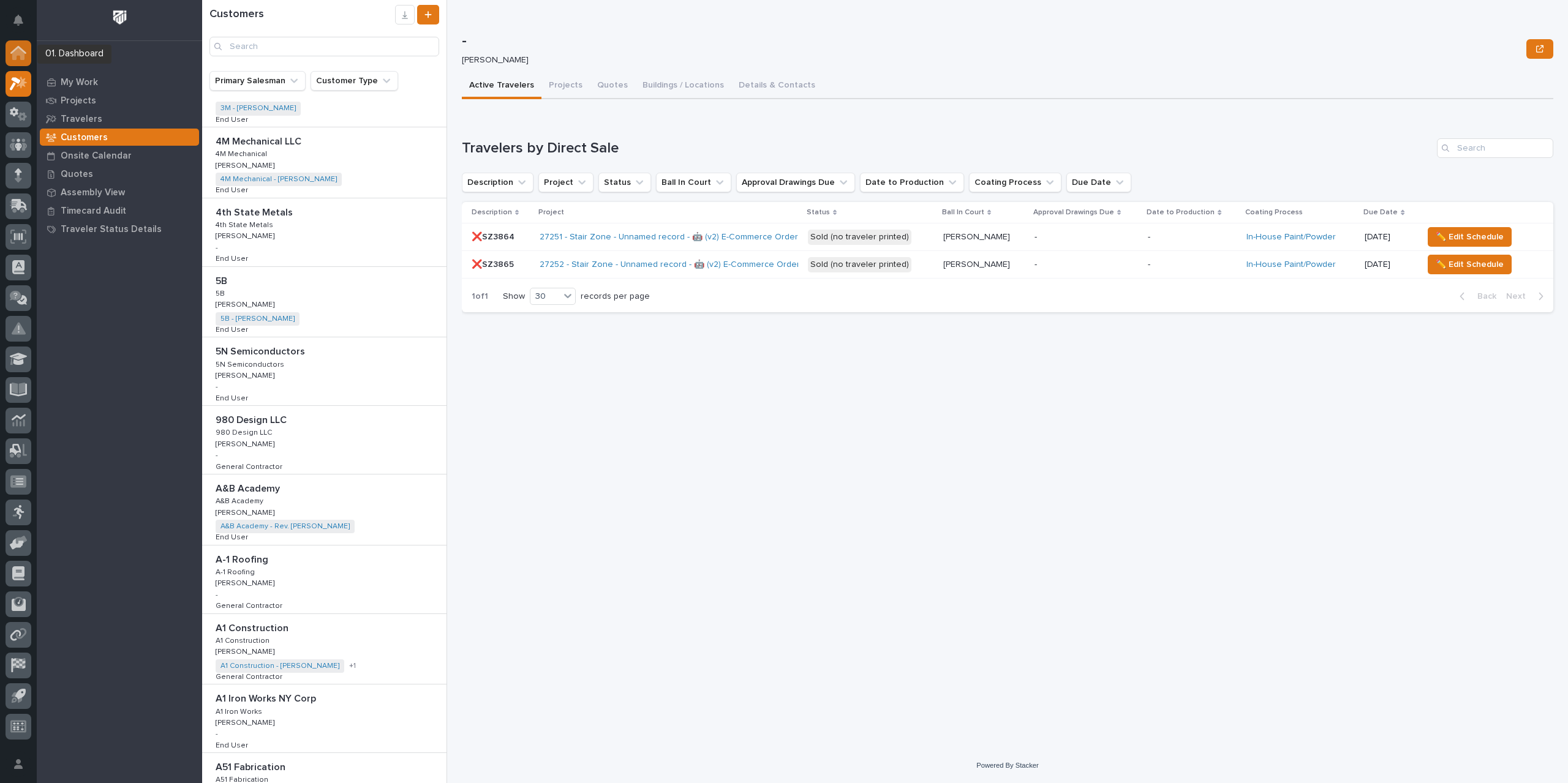
click at [16, 47] on icon at bounding box center [18, 50] width 16 height 8
